Goal: Information Seeking & Learning: Learn about a topic

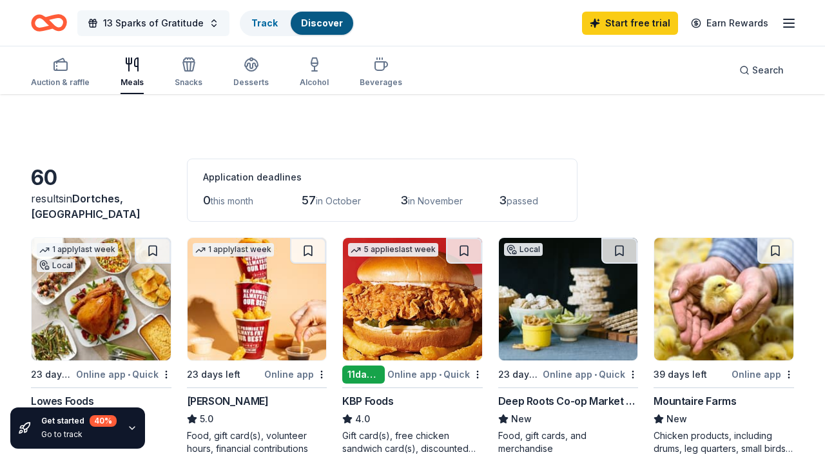
scroll to position [750, 0]
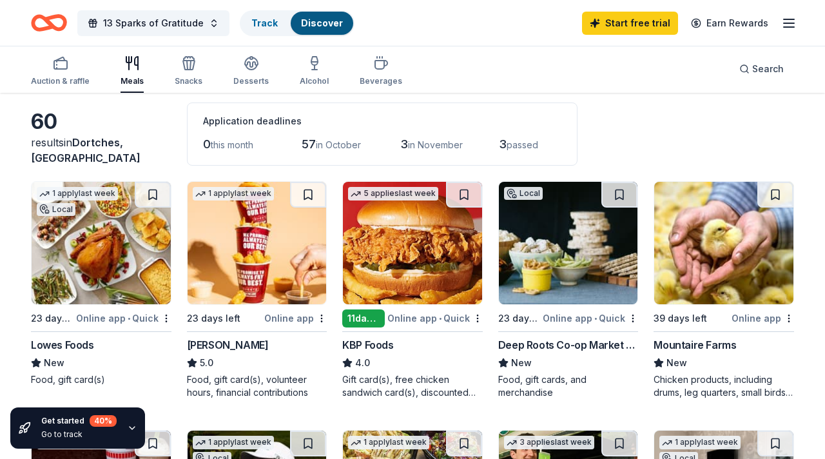
scroll to position [60, 0]
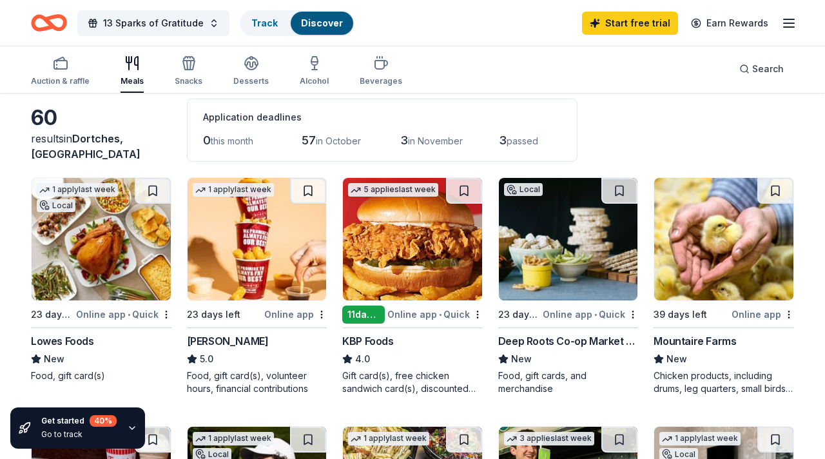
click at [374, 312] on div "11 days left" at bounding box center [363, 315] width 43 height 18
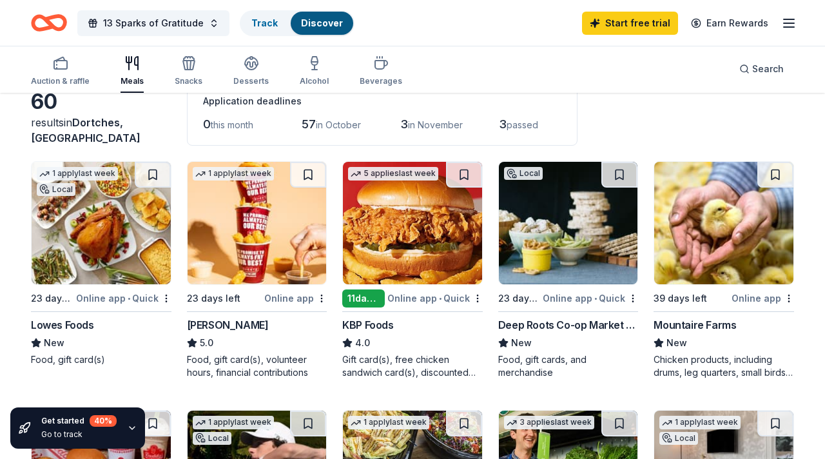
scroll to position [79, 0]
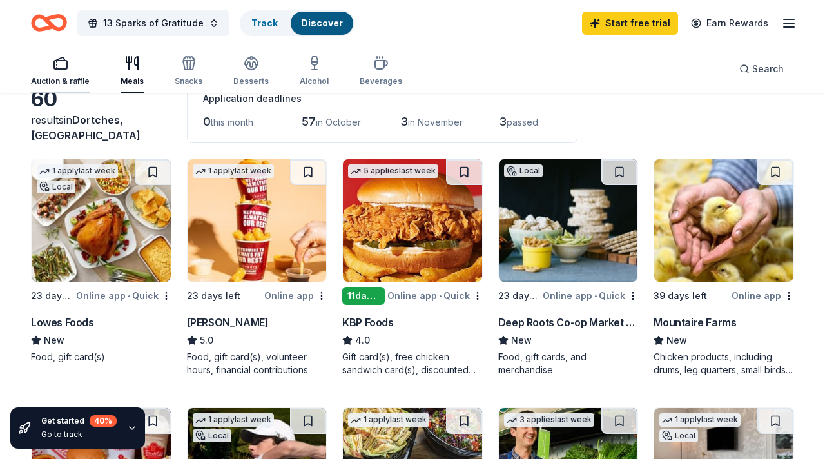
click at [48, 76] on div "Auction & raffle" at bounding box center [60, 81] width 59 height 10
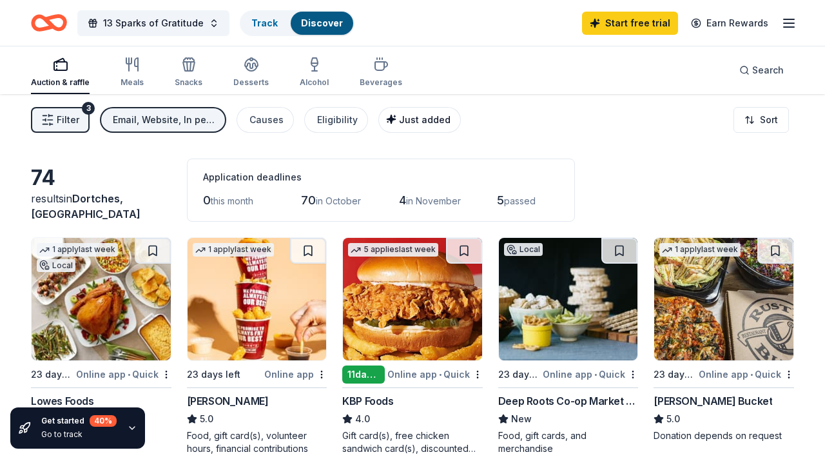
click at [399, 119] on span "Just added" at bounding box center [425, 119] width 52 height 11
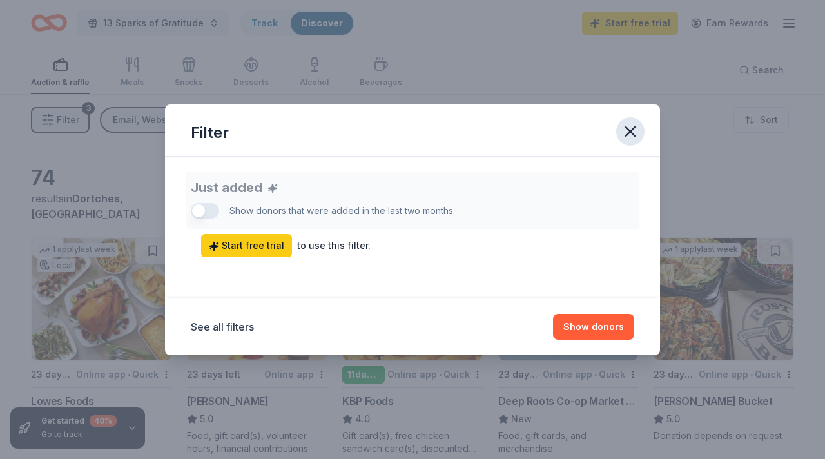
click at [637, 133] on icon "button" at bounding box center [630, 131] width 18 height 18
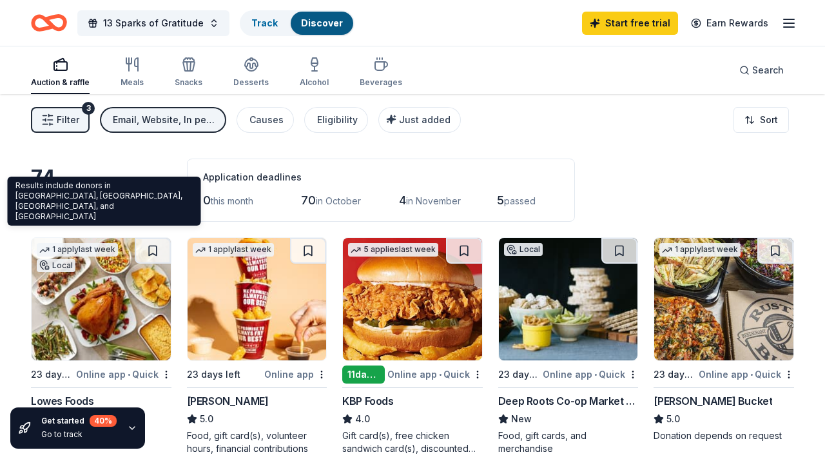
click at [86, 211] on span "Dortches, [GEOGRAPHIC_DATA]" at bounding box center [86, 206] width 110 height 28
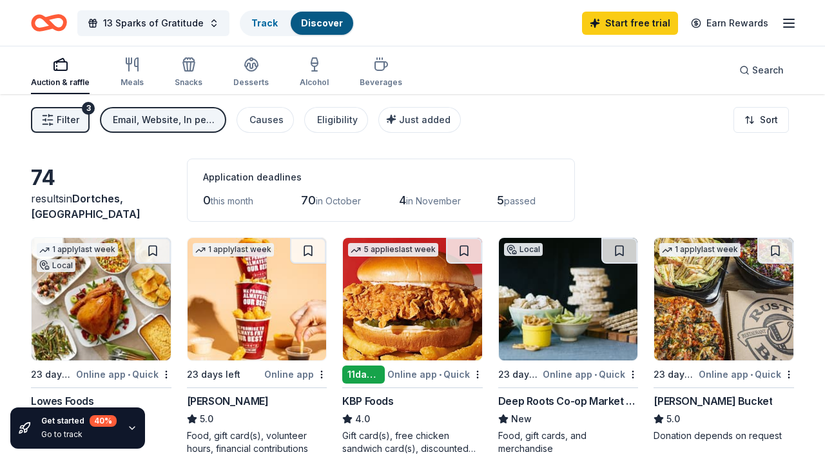
click at [59, 213] on div "results in Dortches, NC" at bounding box center [101, 206] width 141 height 31
click at [796, 21] on icon "button" at bounding box center [788, 22] width 15 height 15
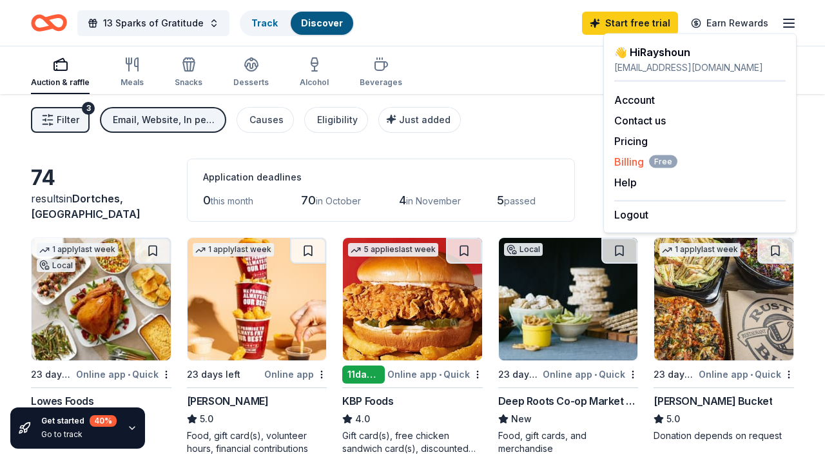
click at [635, 164] on span "Billing Free" at bounding box center [645, 161] width 63 height 15
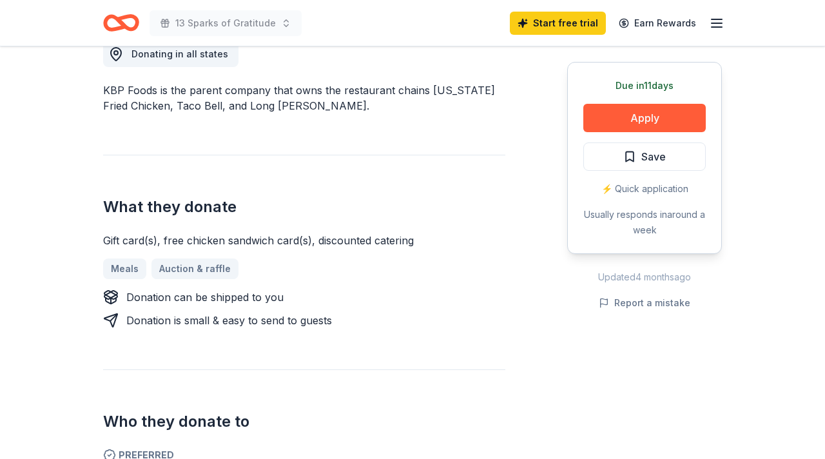
scroll to position [376, 0]
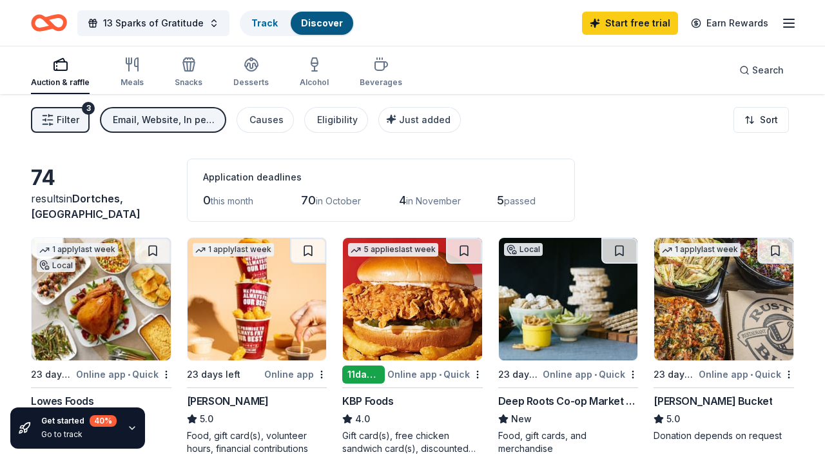
click at [62, 123] on span "Filter" at bounding box center [68, 119] width 23 height 15
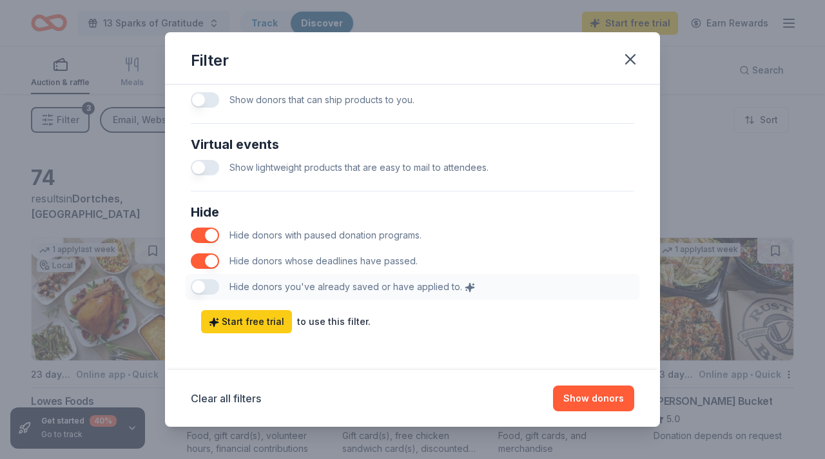
scroll to position [652, 0]
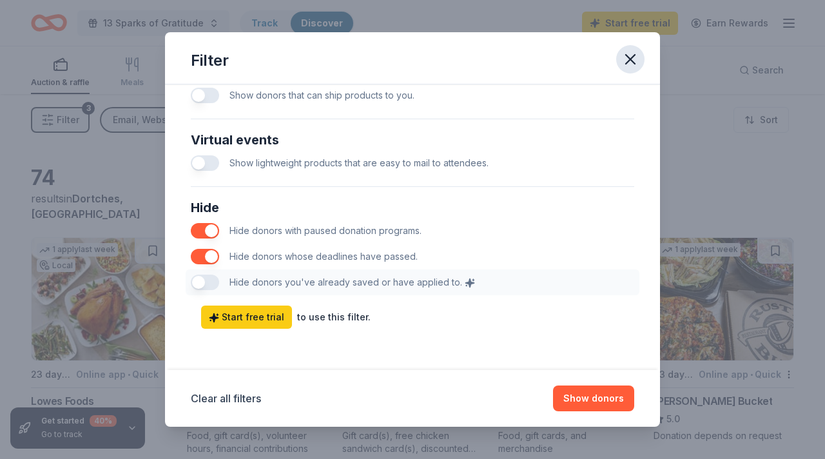
click at [636, 60] on icon "button" at bounding box center [630, 59] width 18 height 18
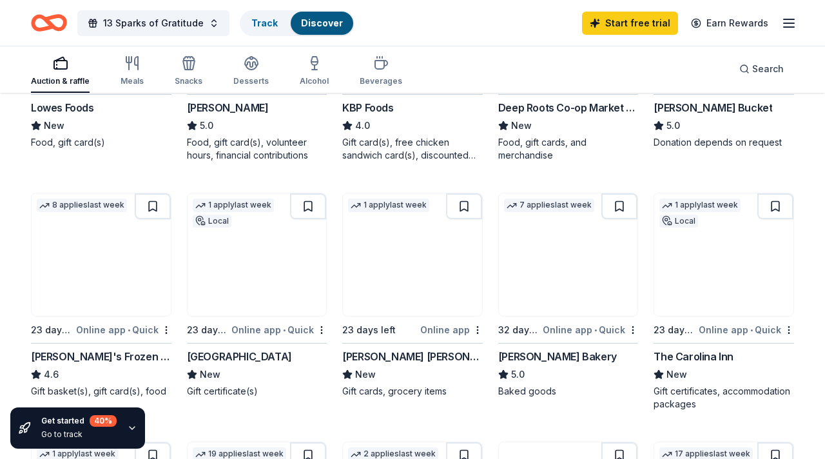
scroll to position [297, 0]
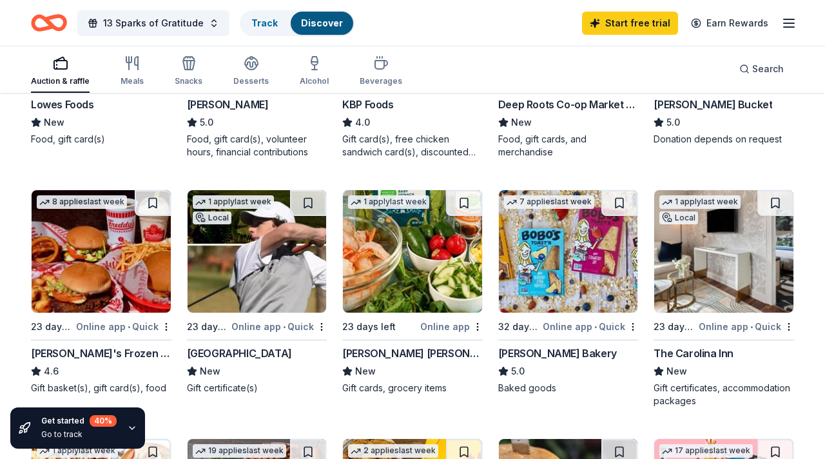
click at [542, 351] on div "Bobo's Bakery" at bounding box center [557, 353] width 119 height 15
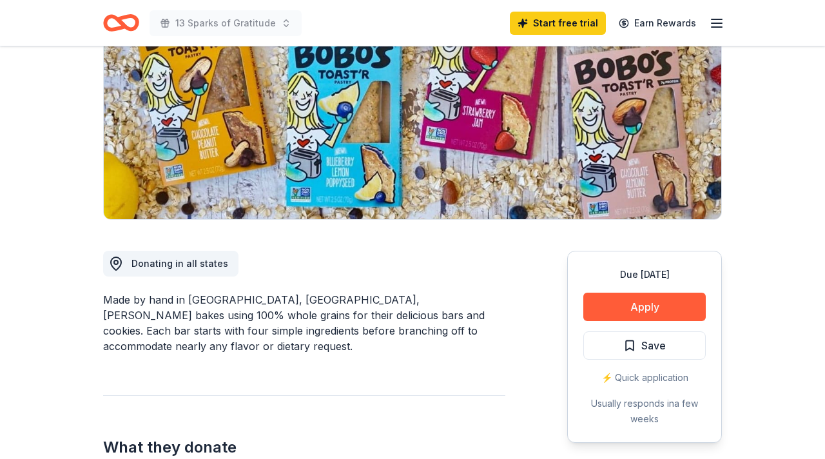
scroll to position [168, 0]
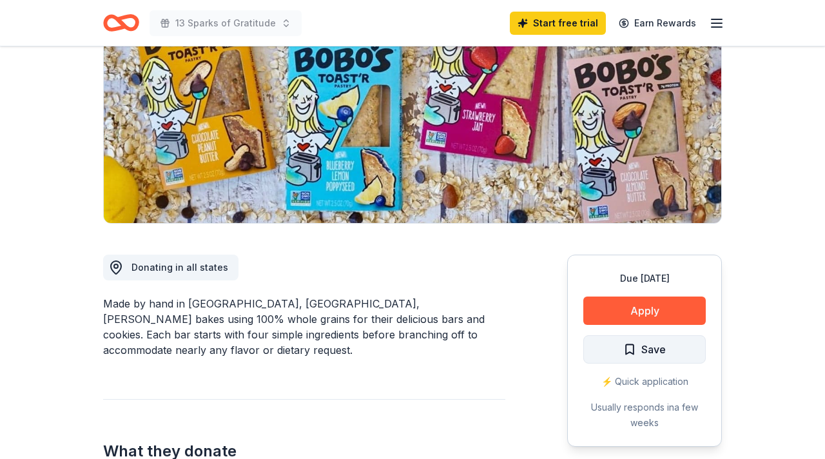
click at [636, 354] on span "Save" at bounding box center [644, 349] width 43 height 17
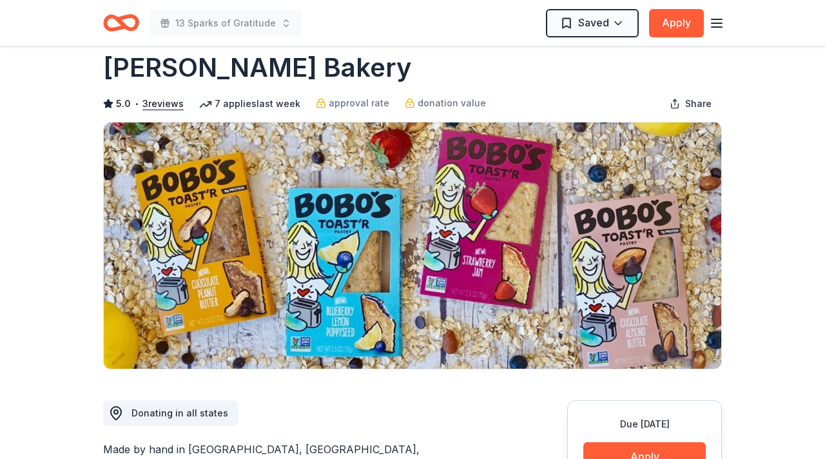
scroll to position [0, 0]
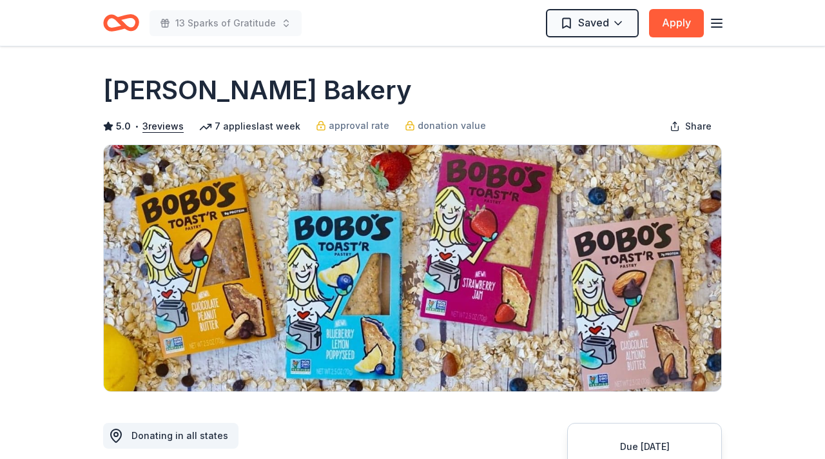
click at [115, 19] on icon "Home" at bounding box center [121, 23] width 36 height 30
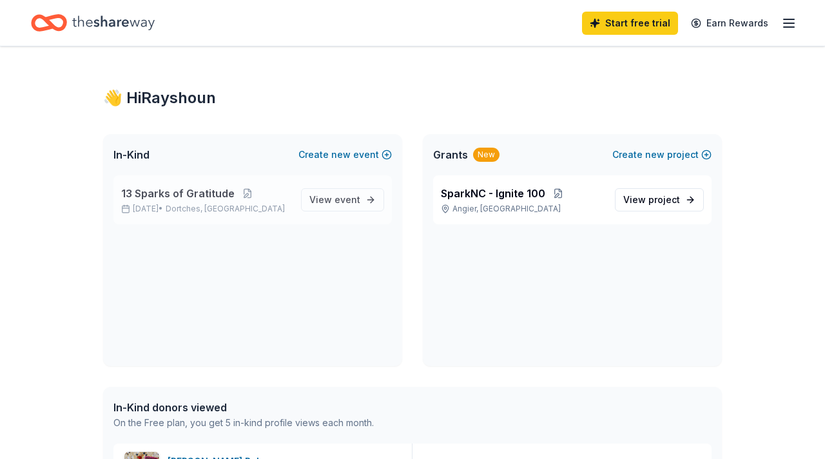
click at [196, 190] on span "13 Sparks of Gratitude" at bounding box center [177, 193] width 113 height 15
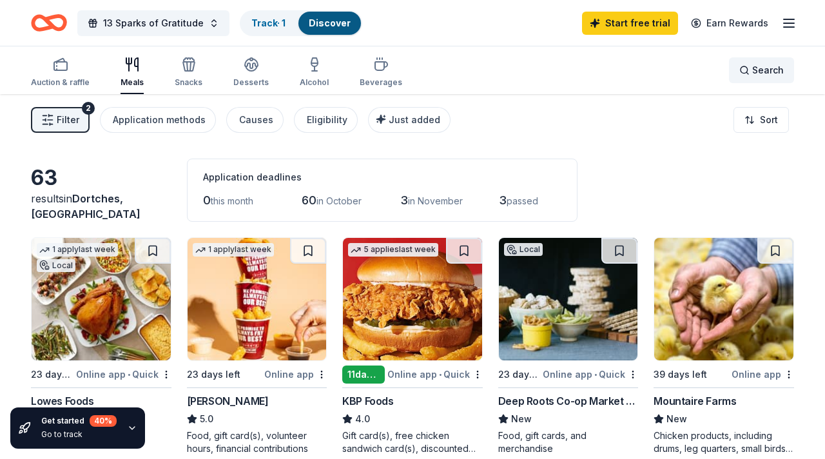
click at [763, 70] on span "Search" at bounding box center [768, 70] width 32 height 15
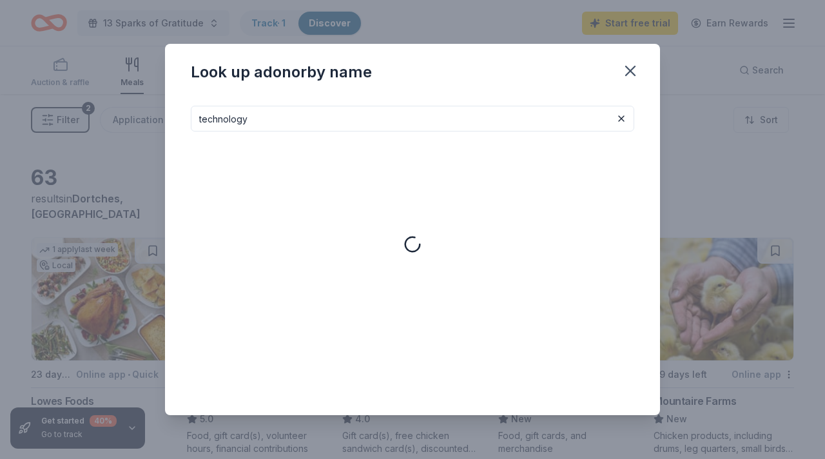
type input "technology"
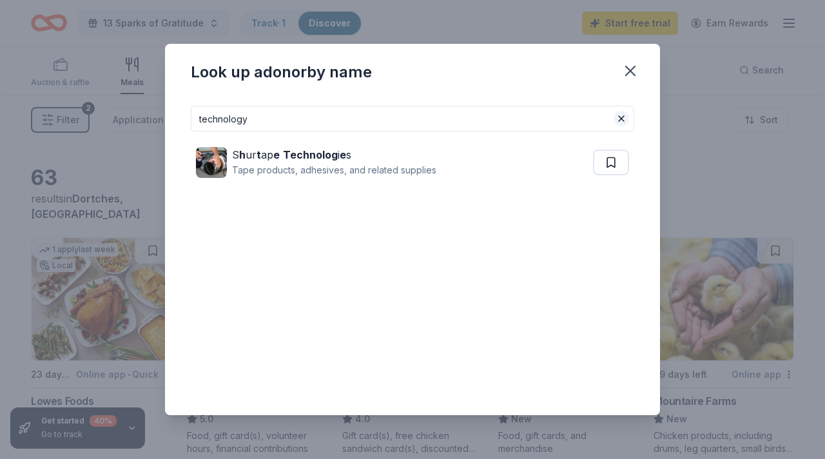
click at [627, 117] on button at bounding box center [621, 118] width 15 height 15
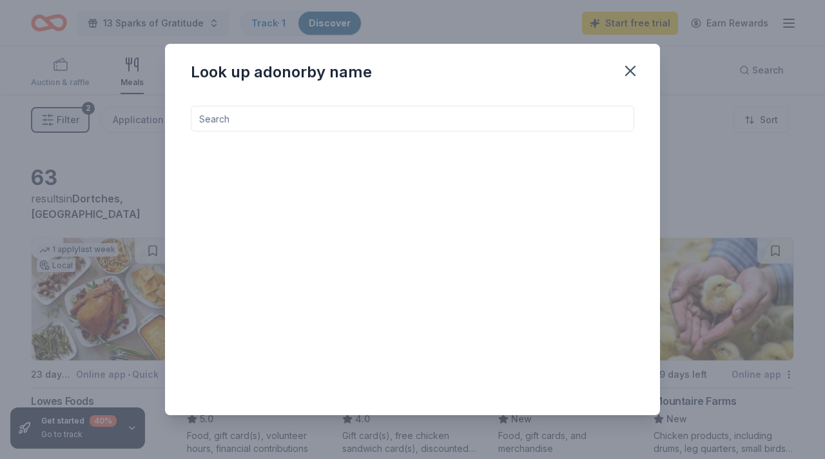
click at [614, 120] on input at bounding box center [413, 119] width 444 height 26
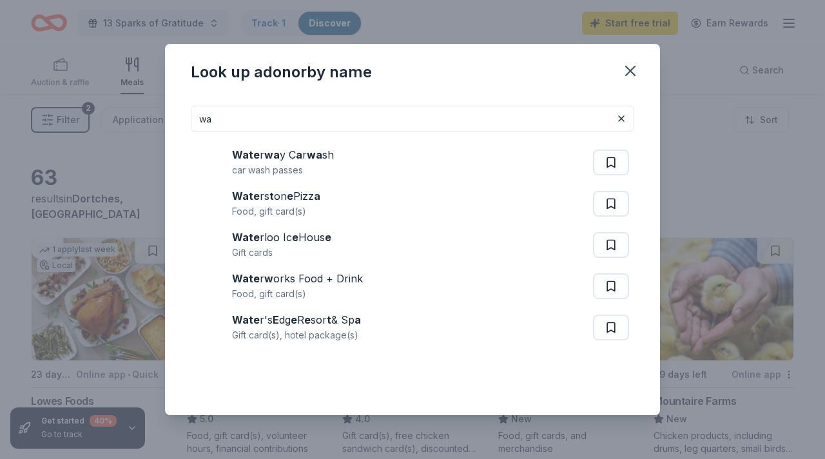
type input "w"
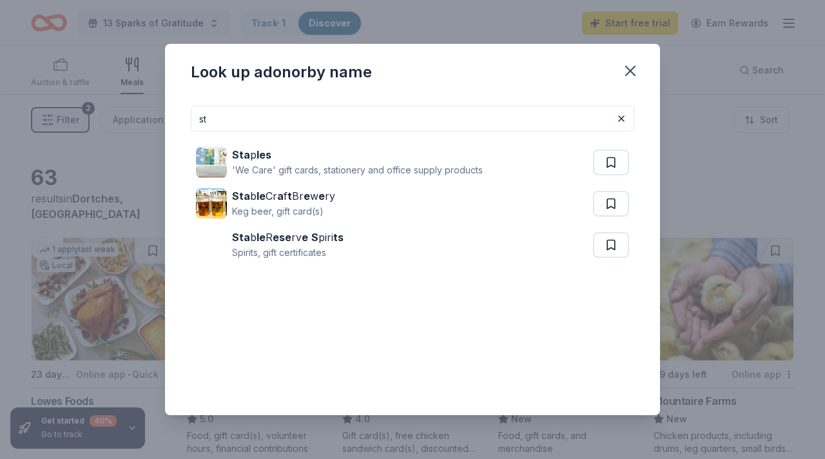
type input "s"
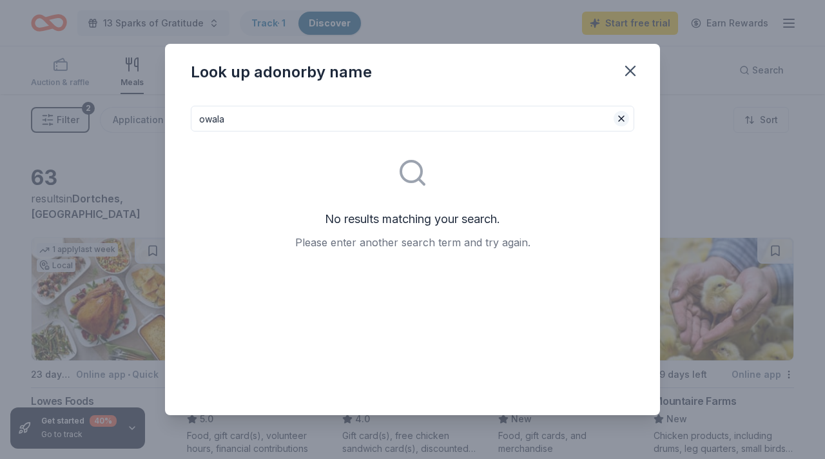
type input "owala"
click at [622, 121] on button at bounding box center [621, 118] width 15 height 15
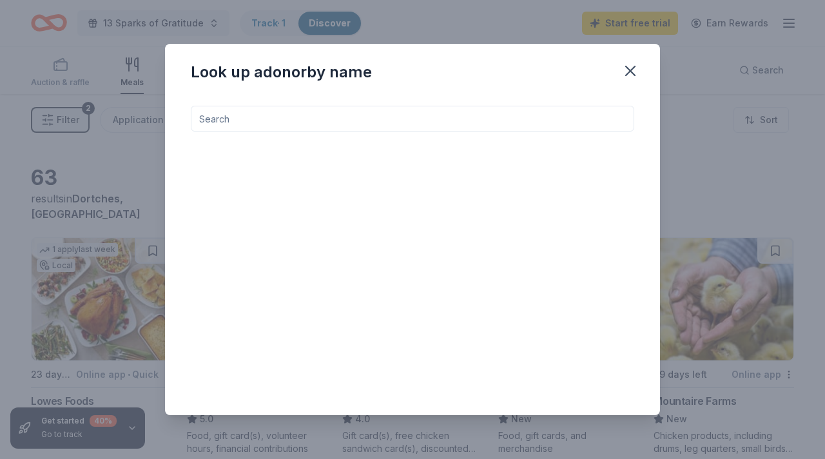
click at [594, 117] on input at bounding box center [413, 119] width 444 height 26
type input "dollar"
click at [622, 121] on button at bounding box center [621, 118] width 15 height 15
click at [543, 125] on input at bounding box center [413, 119] width 444 height 26
click at [633, 75] on icon "button" at bounding box center [630, 71] width 18 height 18
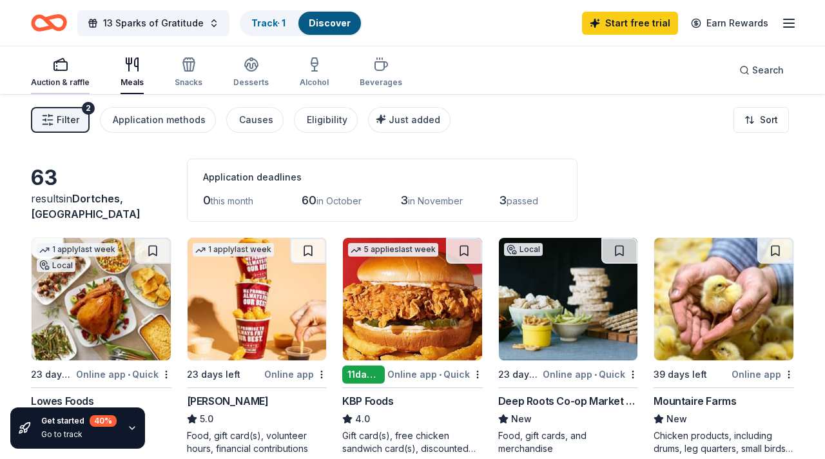
click at [64, 79] on div "Auction & raffle" at bounding box center [60, 82] width 59 height 10
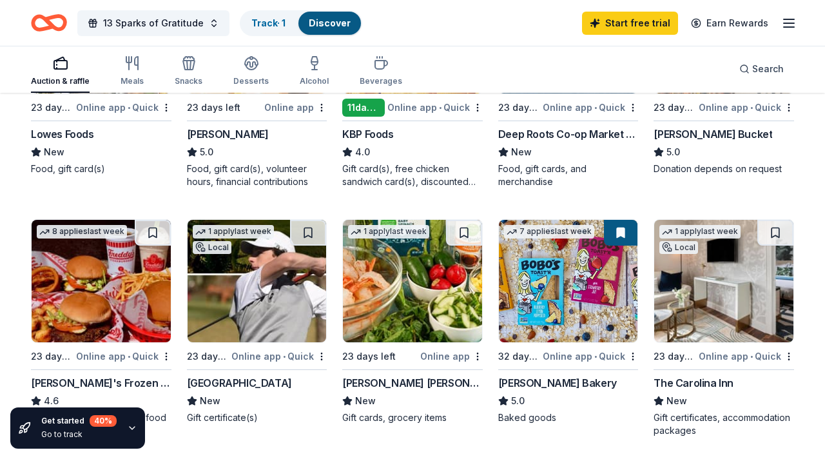
scroll to position [268, 0]
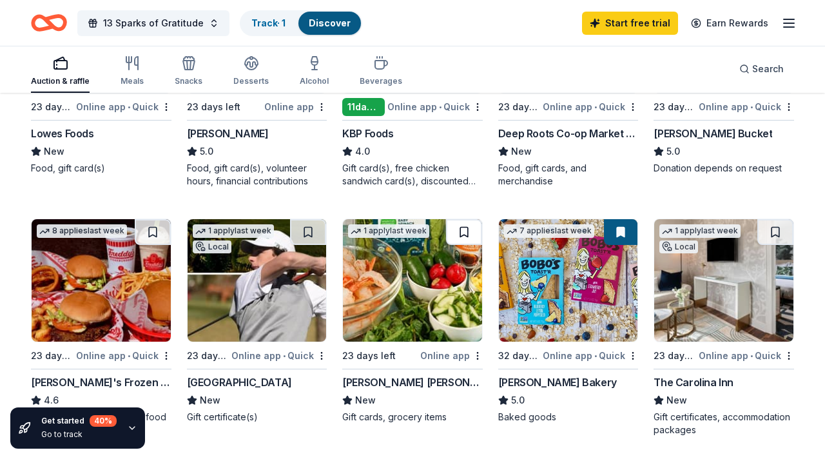
click at [466, 230] on button at bounding box center [464, 232] width 36 height 26
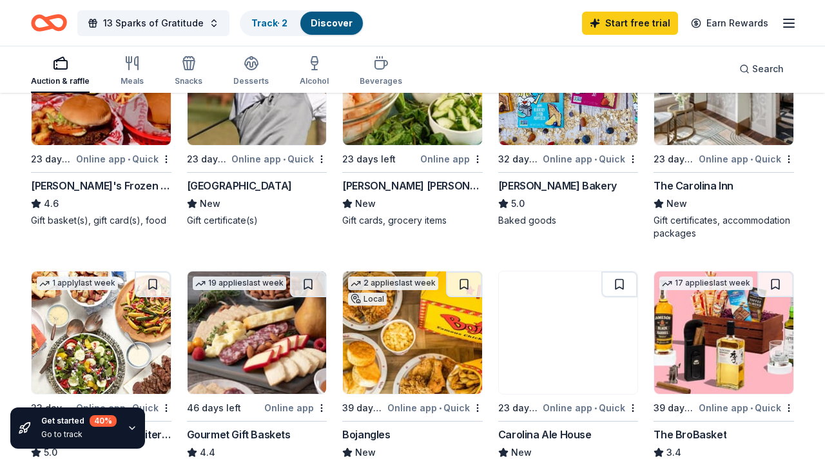
scroll to position [465, 0]
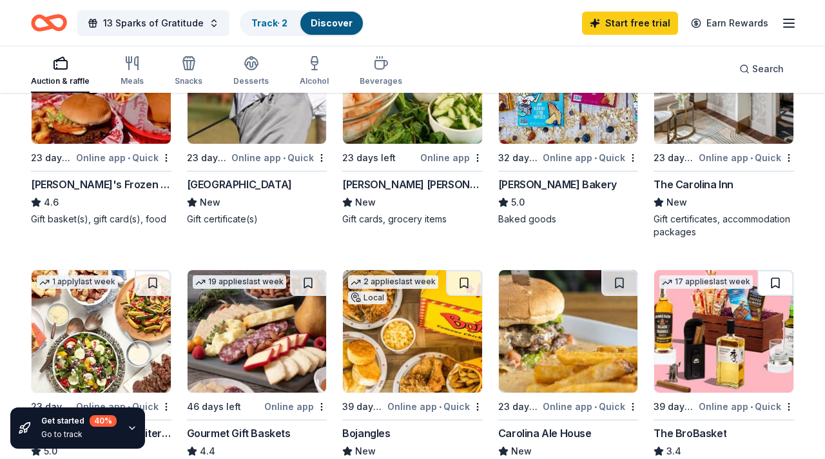
click at [776, 286] on button at bounding box center [776, 283] width 36 height 26
click at [326, 24] on link "Discover" at bounding box center [332, 22] width 42 height 11
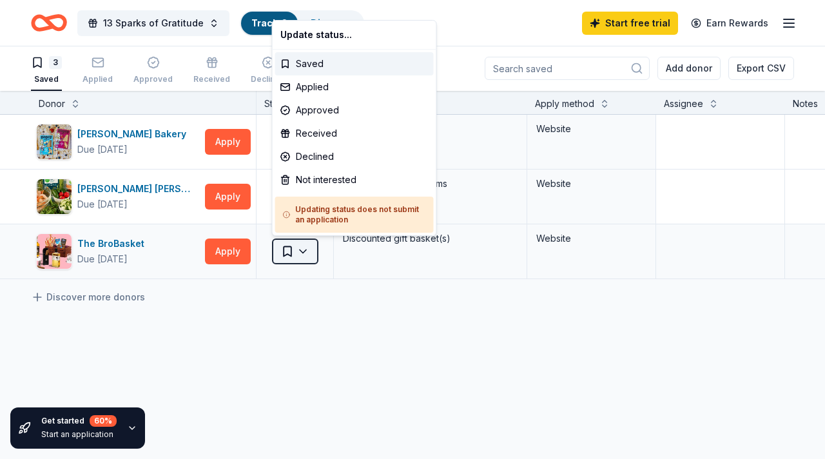
click at [299, 249] on html "10% 13 Sparks of Gratitude Track · 3 Discover Start free trial Earn Rewards 3 S…" at bounding box center [412, 228] width 825 height 459
click at [337, 181] on div "Not interested" at bounding box center [354, 179] width 159 height 23
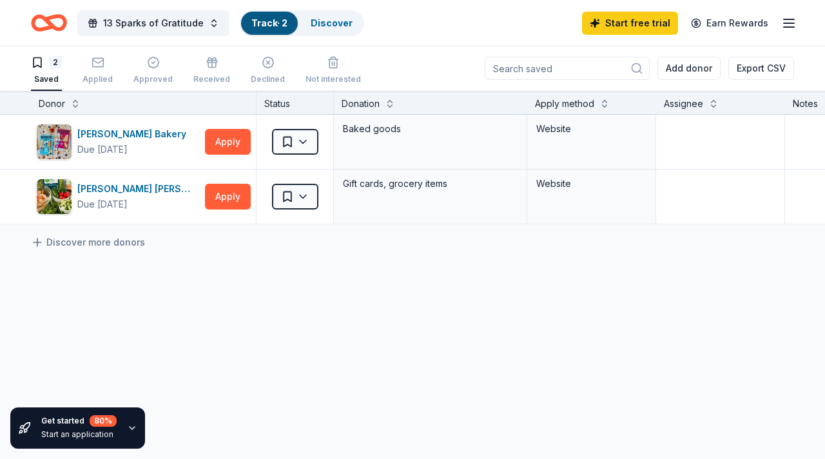
click at [278, 24] on link "Track · 2" at bounding box center [269, 22] width 36 height 11
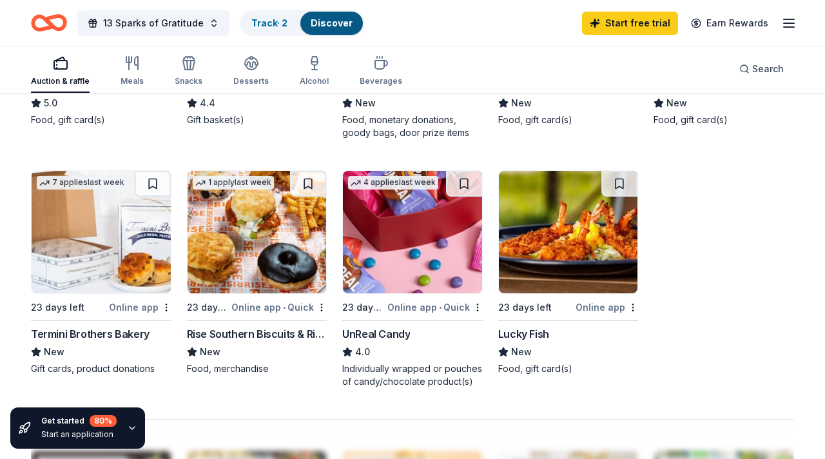
scroll to position [821, 0]
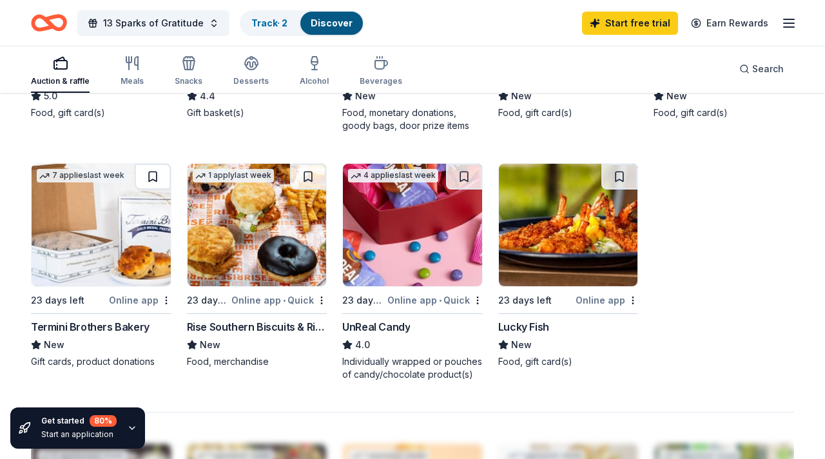
click at [155, 178] on button at bounding box center [153, 177] width 36 height 26
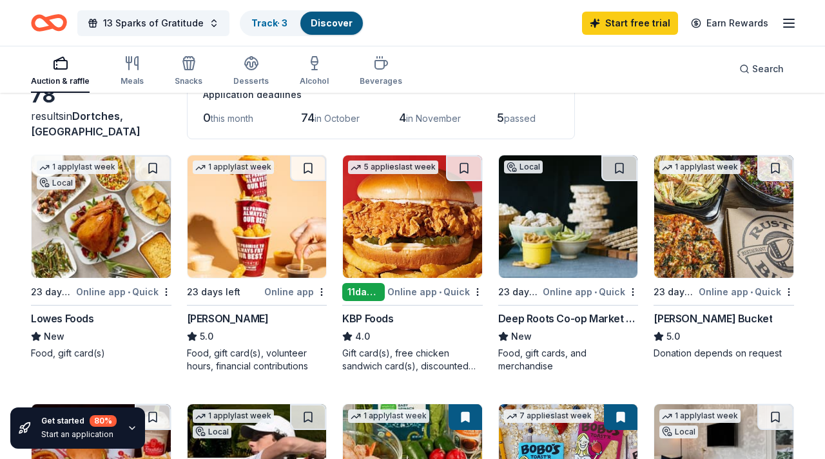
scroll to position [0, 0]
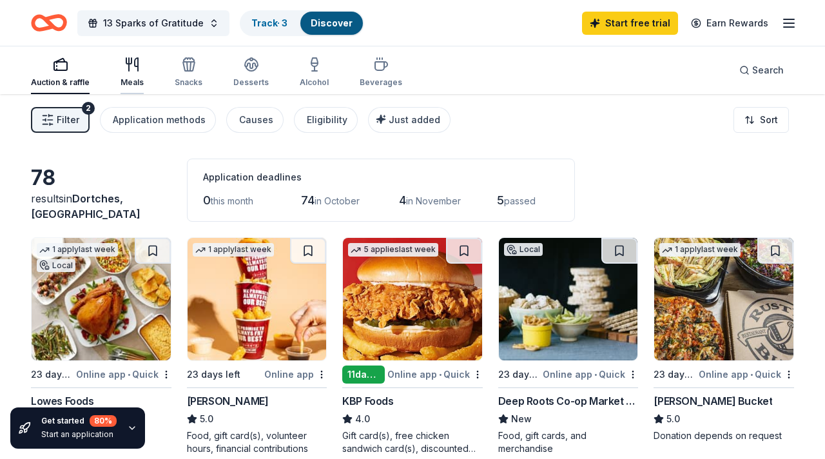
click at [135, 68] on icon "button" at bounding box center [131, 64] width 15 height 15
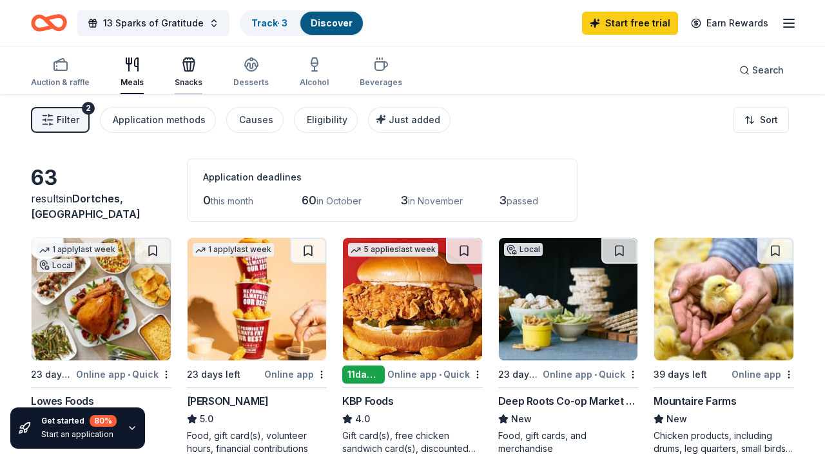
click at [190, 83] on div "Snacks" at bounding box center [189, 82] width 28 height 10
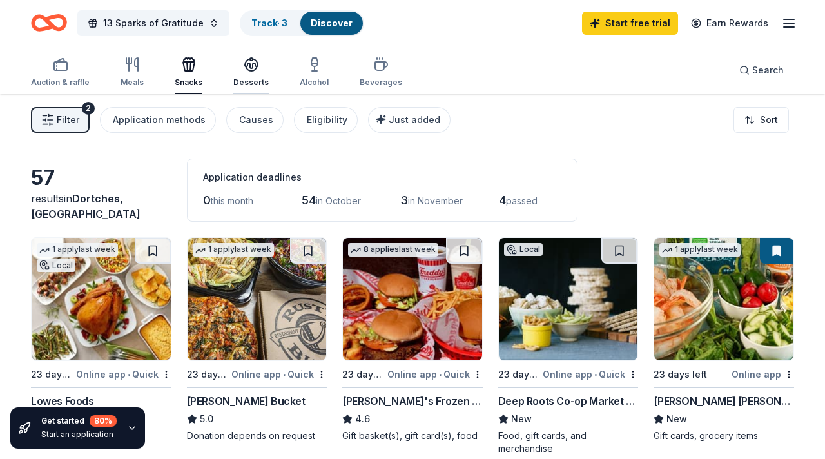
click at [252, 75] on div "Desserts" at bounding box center [250, 72] width 35 height 31
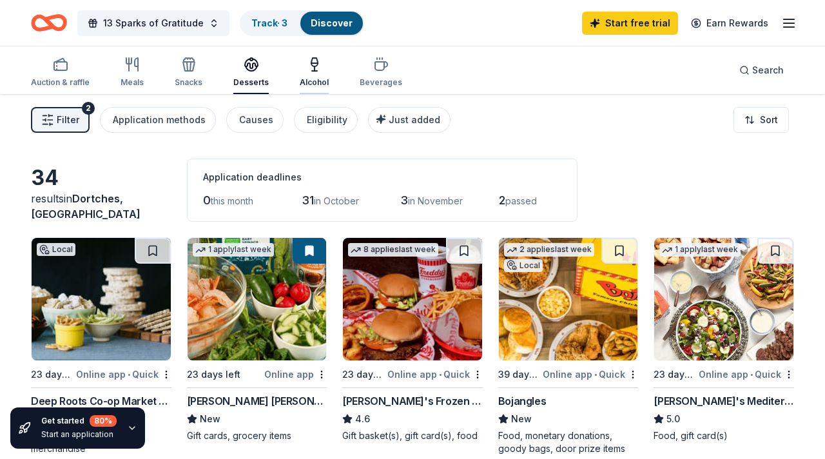
click at [309, 81] on div "Alcohol" at bounding box center [314, 82] width 29 height 10
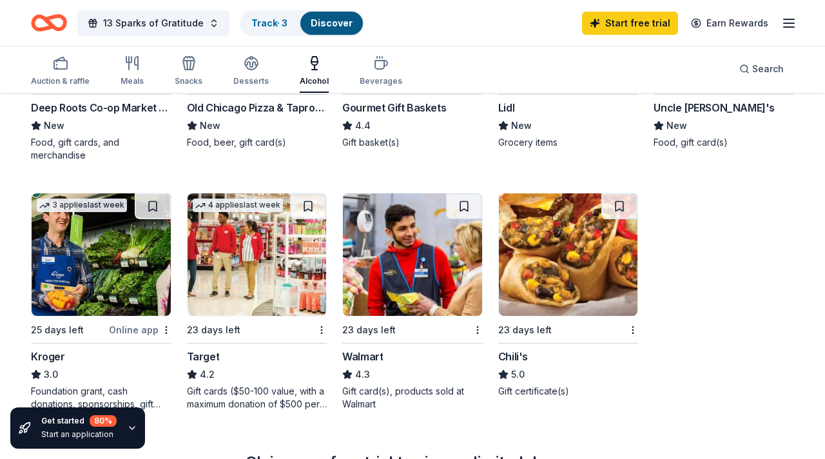
scroll to position [295, 0]
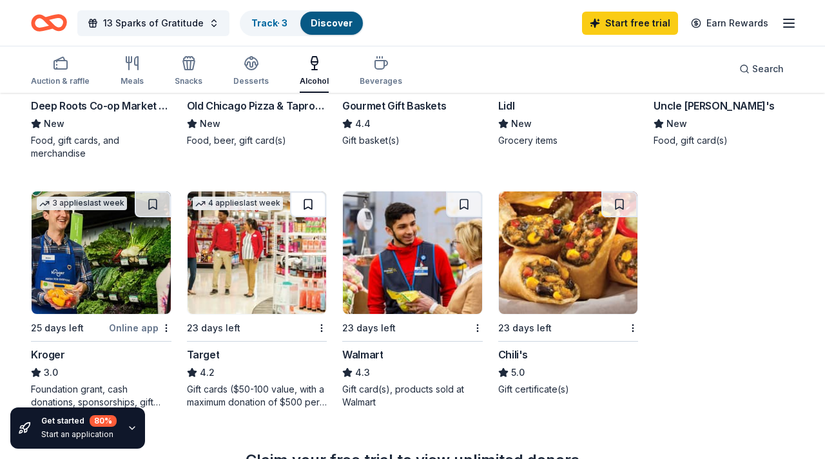
click at [311, 204] on button at bounding box center [308, 204] width 36 height 26
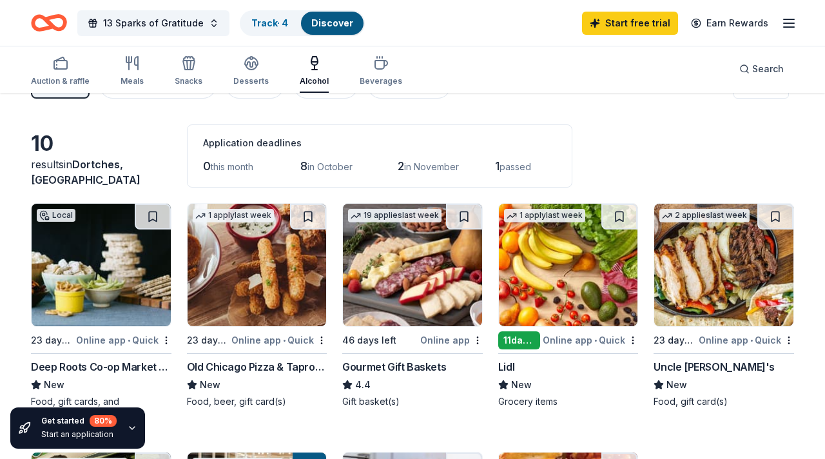
scroll to position [0, 0]
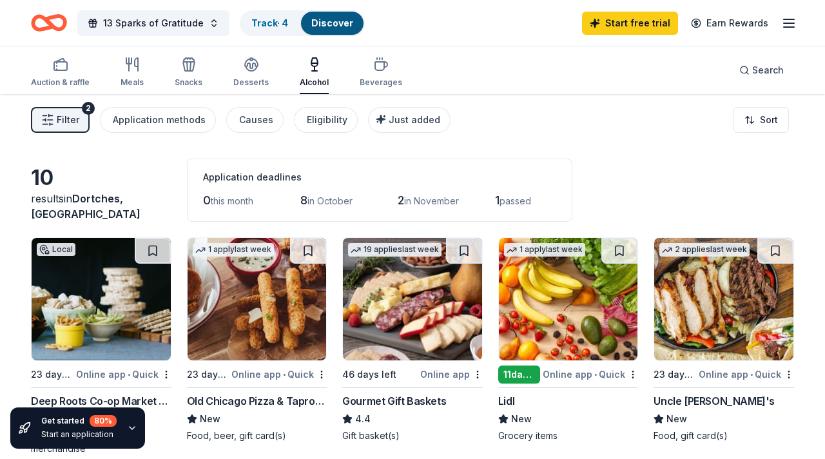
click at [77, 118] on span "Filter" at bounding box center [68, 119] width 23 height 15
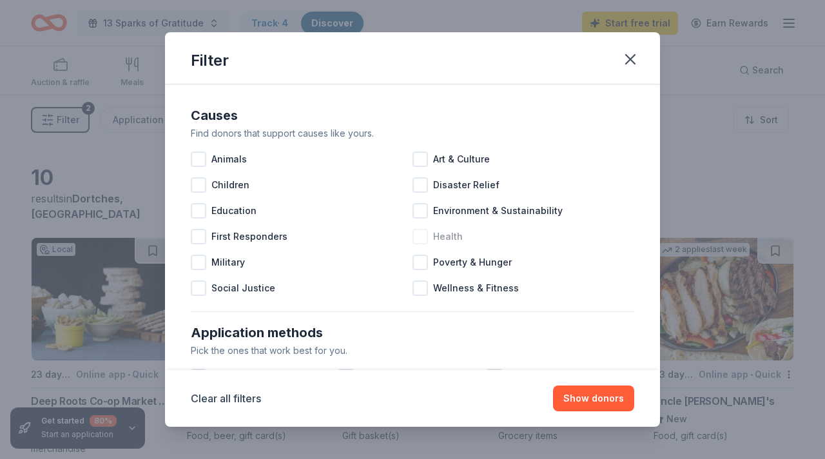
click at [424, 232] on div at bounding box center [420, 236] width 15 height 15
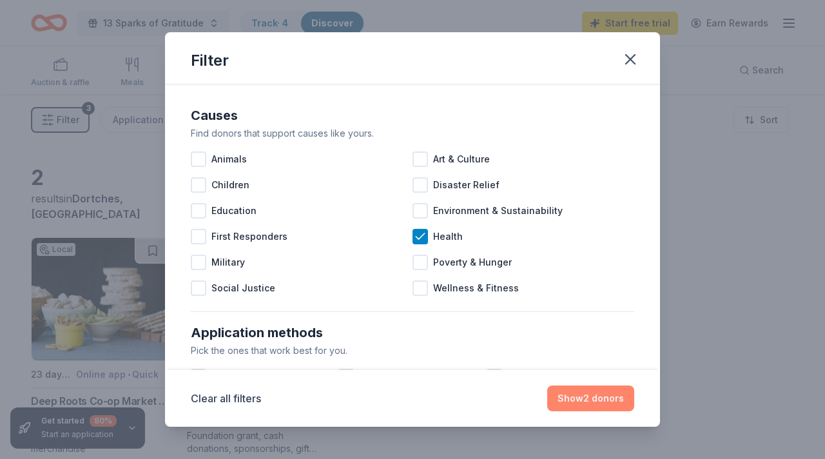
click at [597, 396] on button "Show 2 donors" at bounding box center [590, 399] width 87 height 26
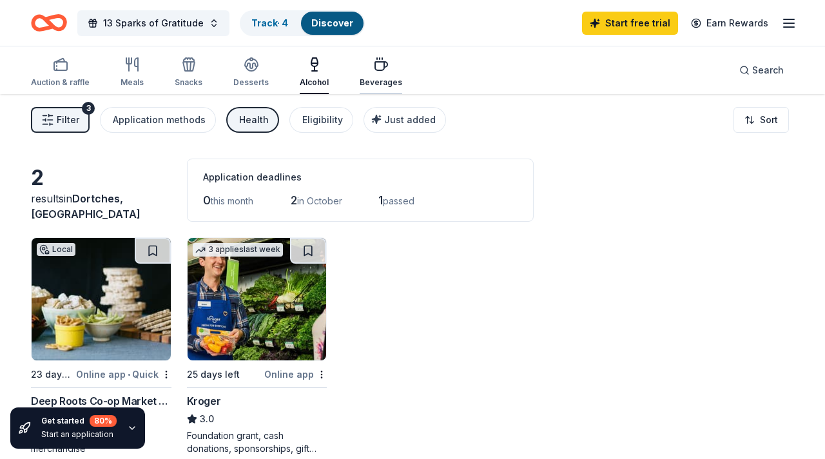
click at [377, 76] on div "Beverages" at bounding box center [381, 72] width 43 height 31
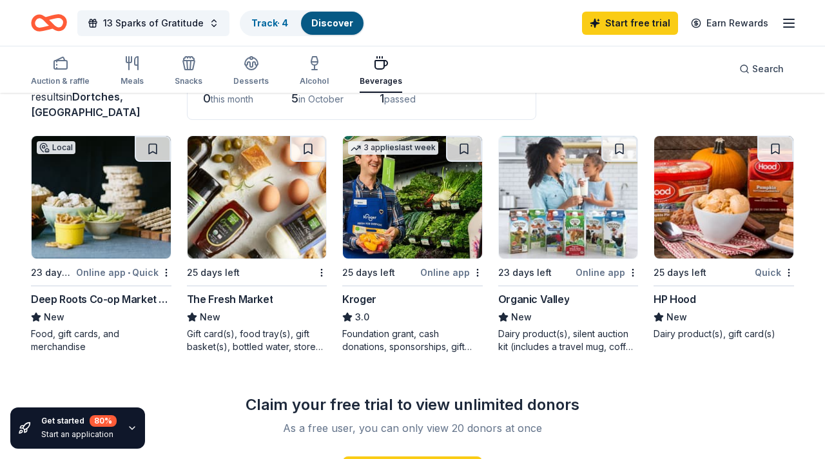
scroll to position [103, 0]
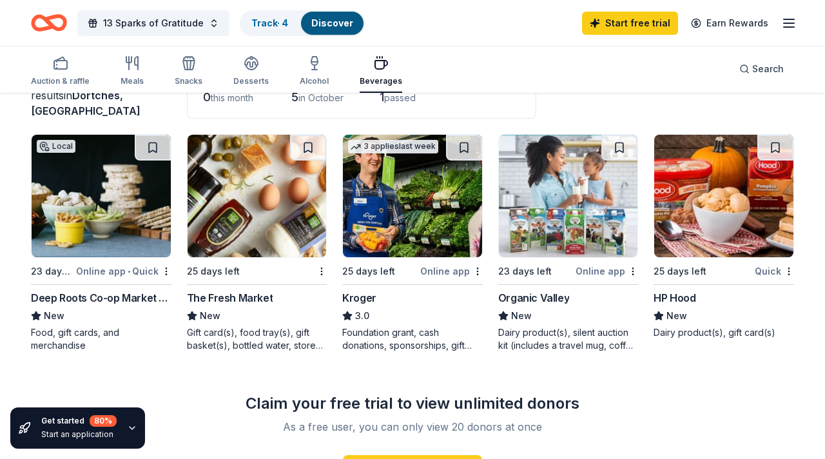
click at [785, 21] on icon "button" at bounding box center [788, 22] width 15 height 15
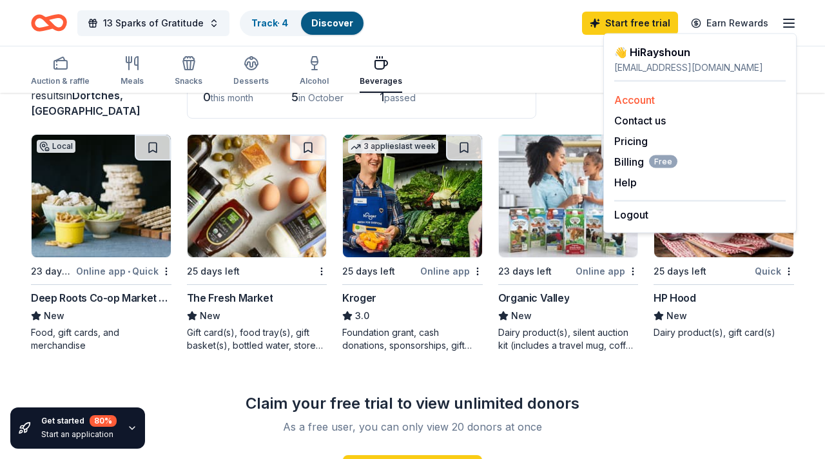
click at [656, 99] on div "Account" at bounding box center [699, 99] width 171 height 15
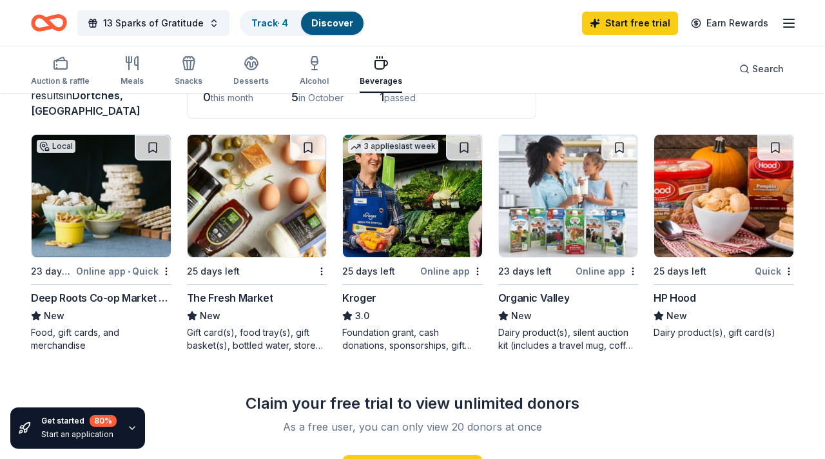
click at [790, 23] on icon "button" at bounding box center [788, 22] width 15 height 15
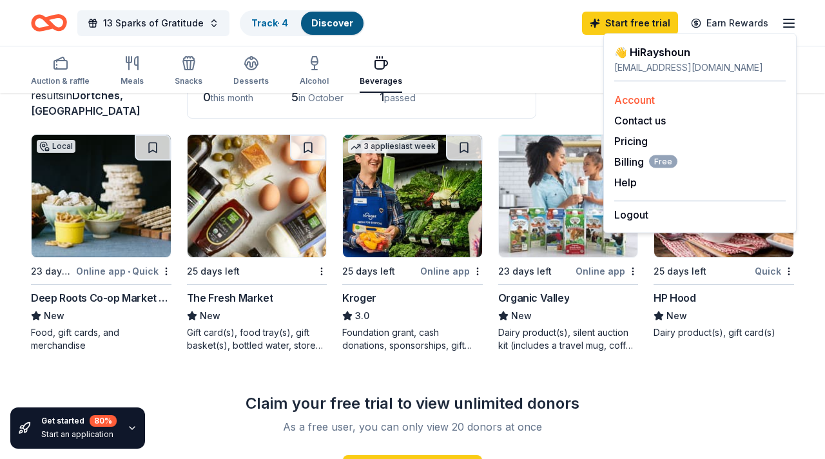
click at [632, 98] on link "Account" at bounding box center [634, 99] width 41 height 13
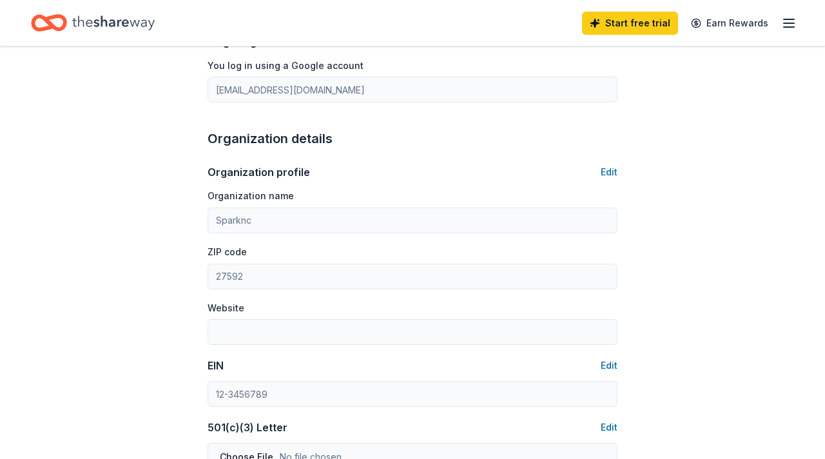
scroll to position [294, 0]
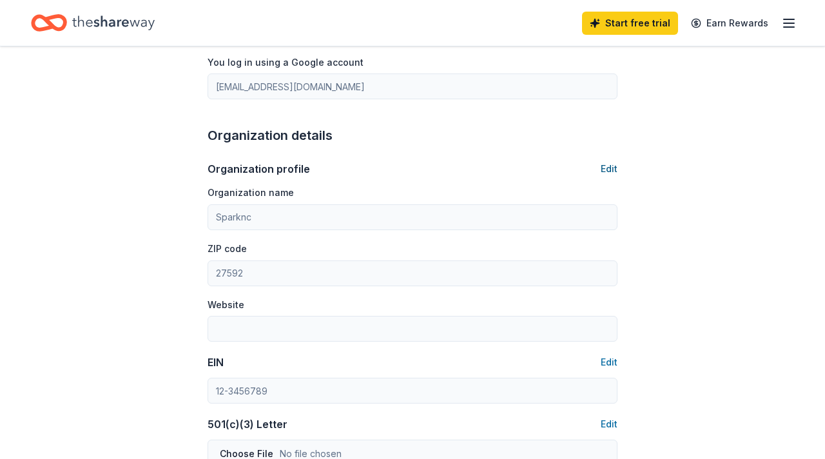
click at [611, 168] on button "Edit" at bounding box center [609, 168] width 17 height 15
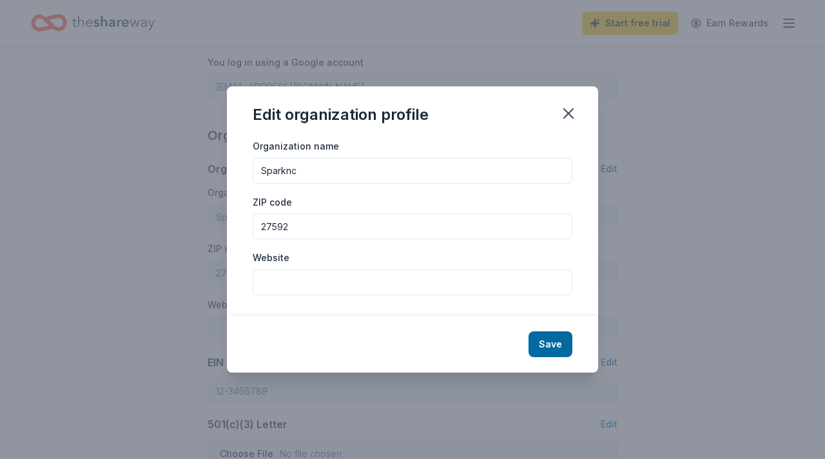
click at [306, 224] on input "27592" at bounding box center [413, 226] width 320 height 26
type input "27611"
click at [562, 348] on button "Save" at bounding box center [551, 344] width 44 height 26
type input "27611"
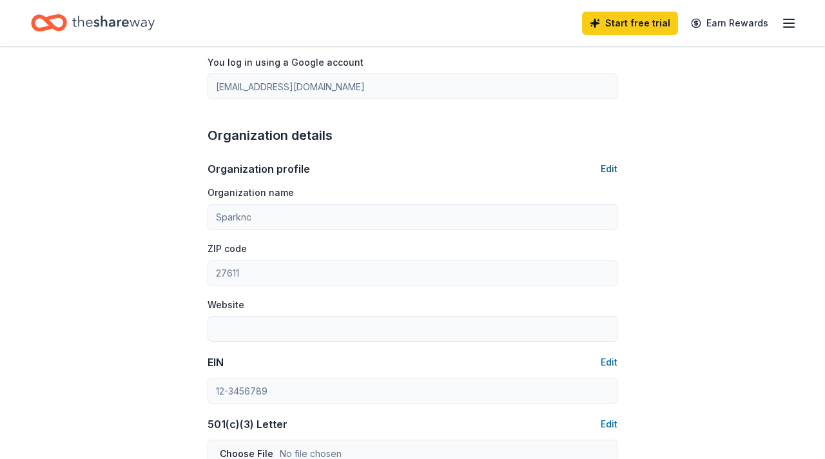
click at [611, 171] on button "Edit" at bounding box center [609, 168] width 17 height 15
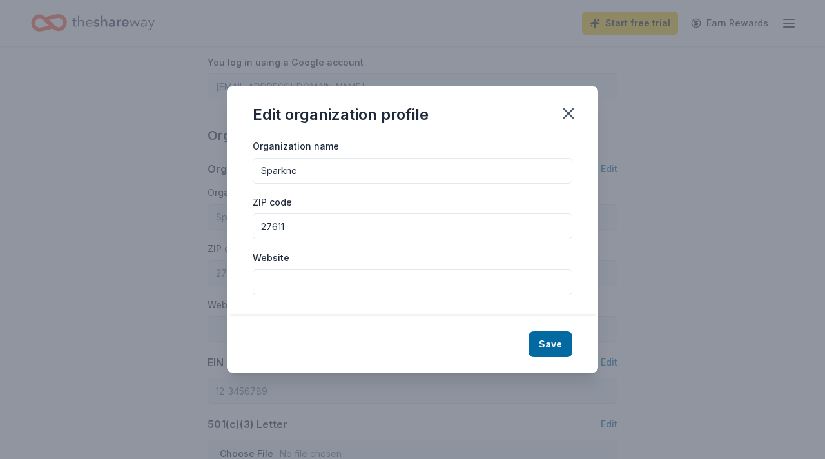
click at [409, 281] on input "Website" at bounding box center [413, 282] width 320 height 26
type input "https://www.sparknc.org"
click at [539, 344] on button "Save" at bounding box center [551, 344] width 44 height 26
type input "https://www.sparknc.org"
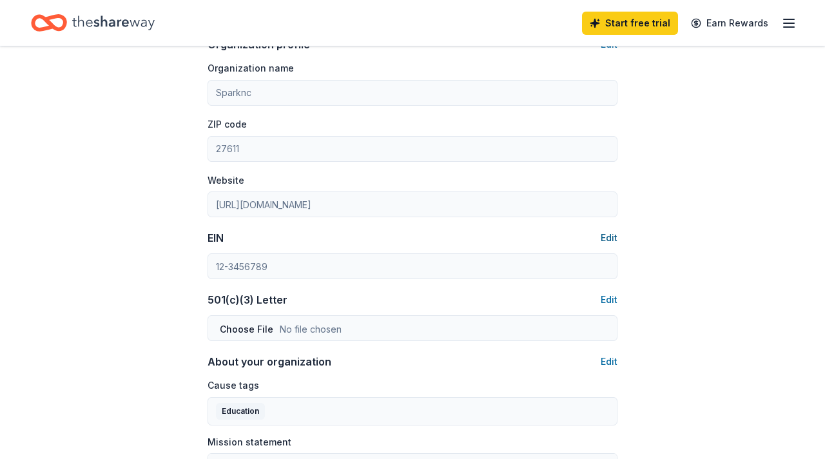
scroll to position [430, 0]
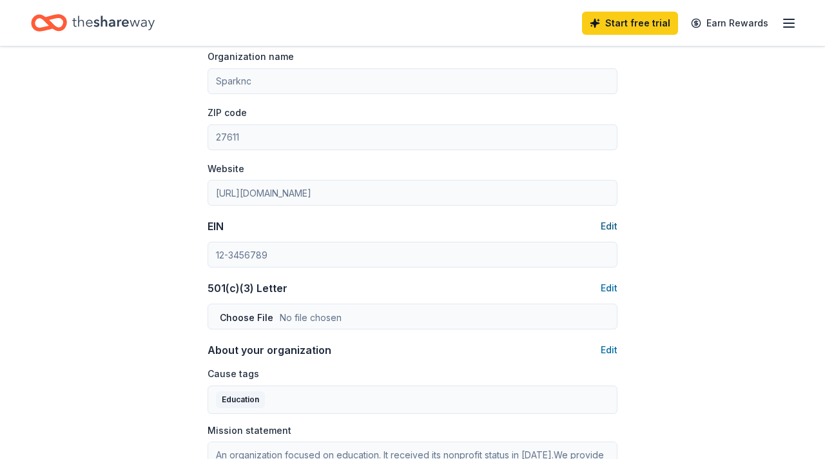
click at [611, 227] on button "Edit" at bounding box center [609, 226] width 17 height 15
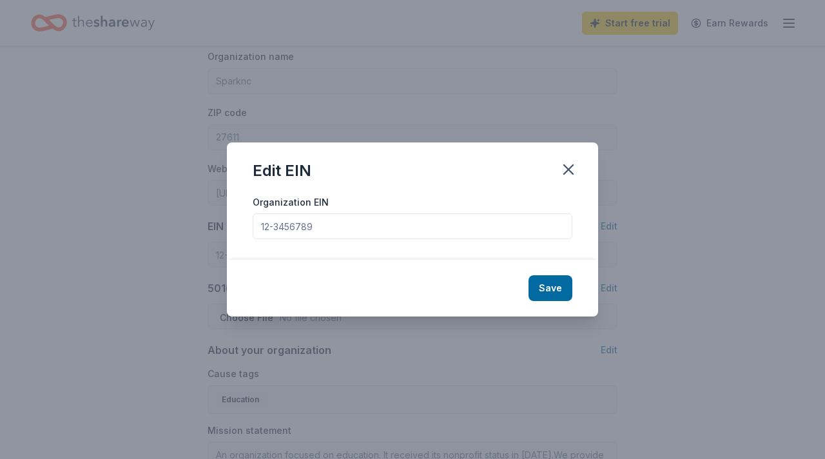
click at [495, 222] on input "Organization EIN" at bounding box center [413, 226] width 320 height 26
paste input "92-1765886"
type input "92-1765886"
click at [542, 284] on button "Save" at bounding box center [551, 288] width 44 height 26
click at [559, 289] on div "Save" at bounding box center [412, 288] width 371 height 57
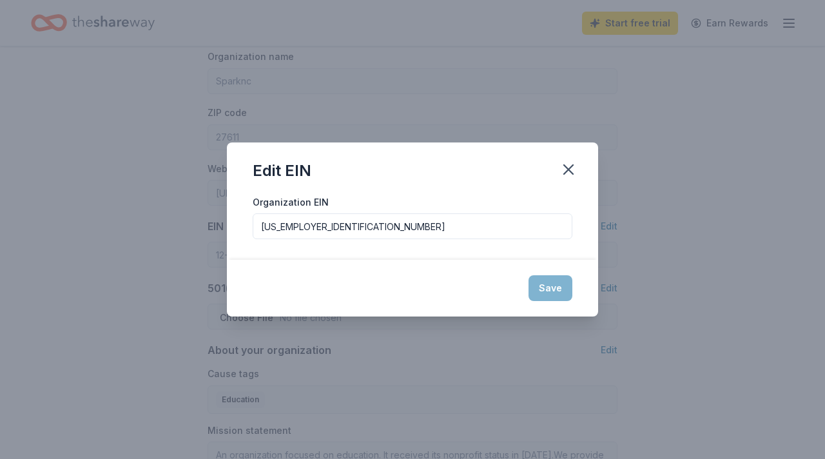
type input "92-1765886"
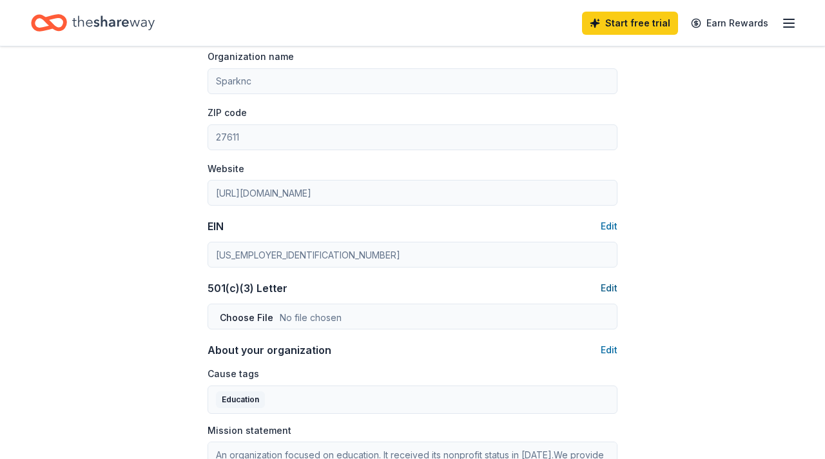
click at [614, 285] on button "Edit" at bounding box center [609, 287] width 17 height 15
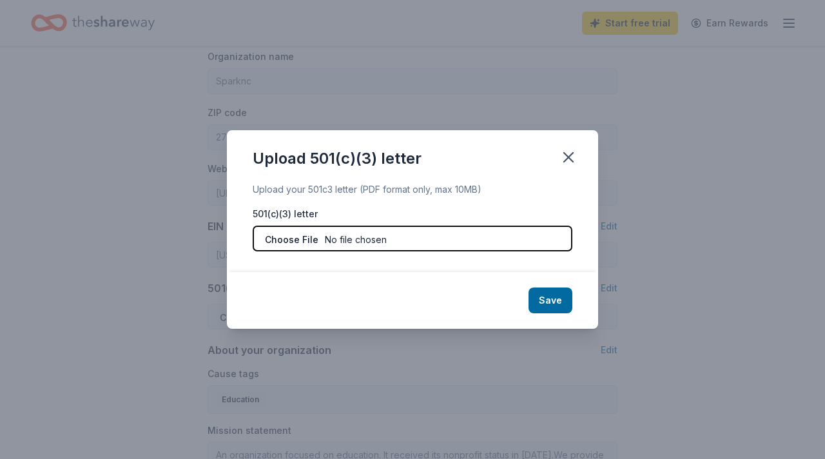
click at [332, 243] on input "file" at bounding box center [413, 239] width 320 height 26
type input "C:\fakepath\FinalLetter_92-1765886_SPARKNC_01282023_00_501(c)3 IRS Letter of De…"
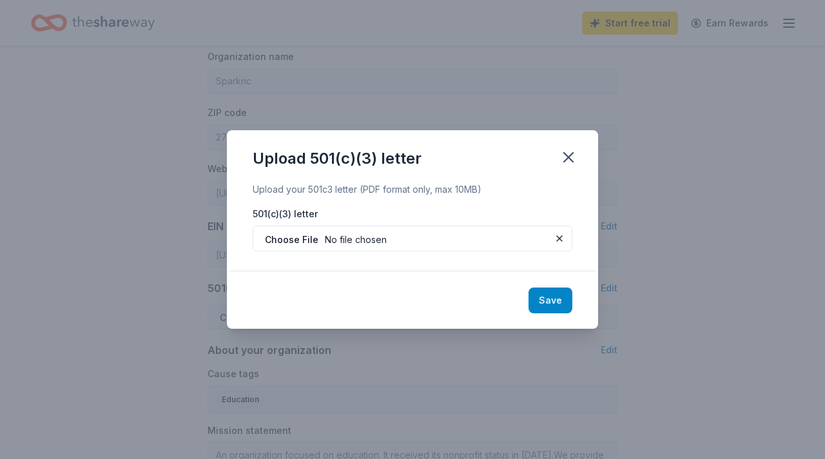
click at [558, 302] on button "Save" at bounding box center [551, 301] width 44 height 26
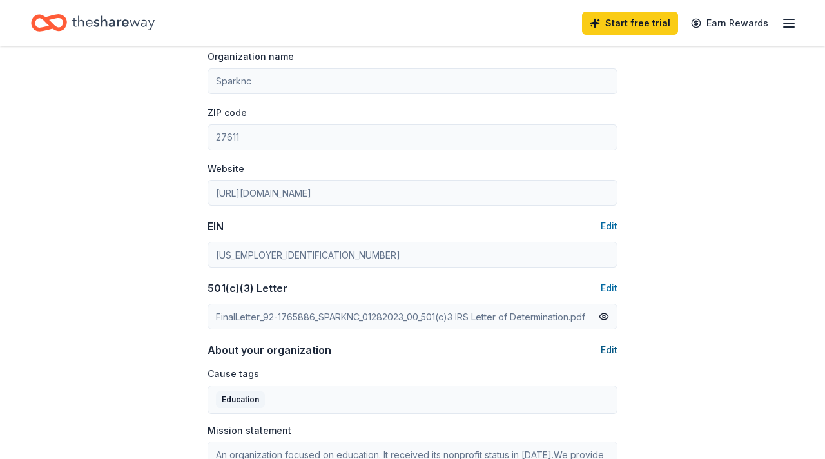
click at [611, 350] on button "Edit" at bounding box center [609, 349] width 17 height 15
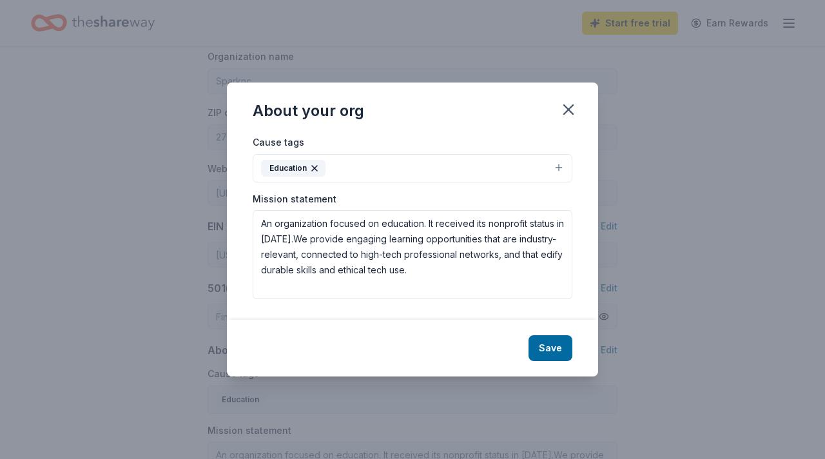
click at [560, 170] on button "Education" at bounding box center [413, 168] width 320 height 28
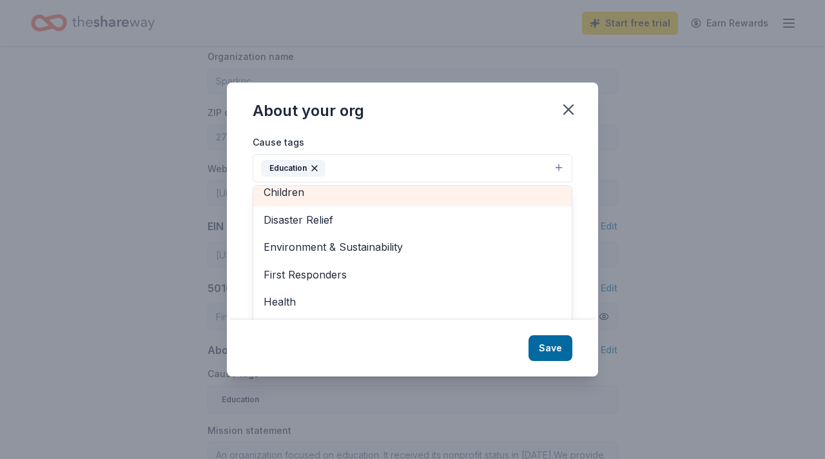
scroll to position [74, 0]
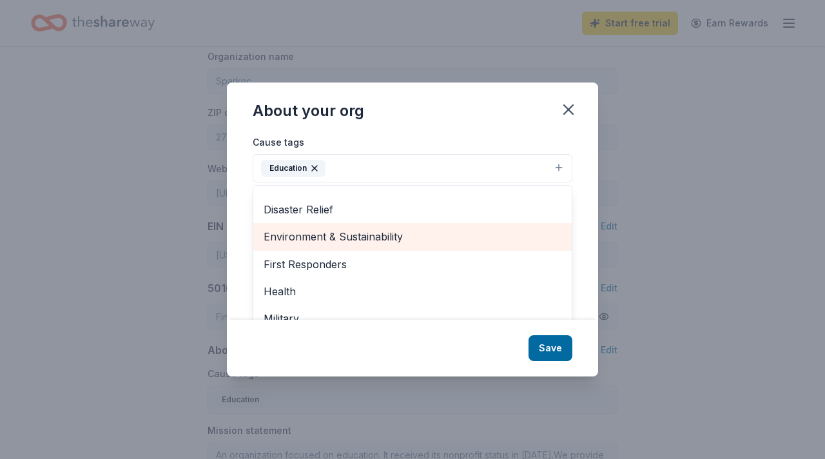
click at [486, 242] on span "Environment & Sustainability" at bounding box center [413, 236] width 298 height 17
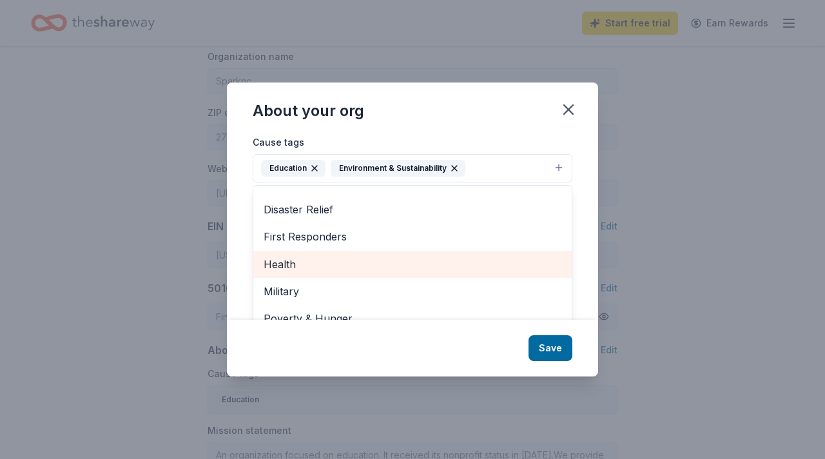
click at [476, 268] on span "Health" at bounding box center [413, 264] width 298 height 17
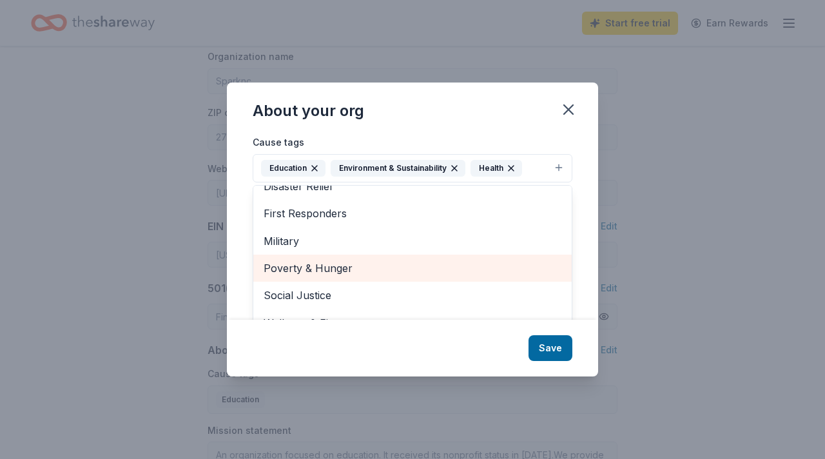
scroll to position [19, 0]
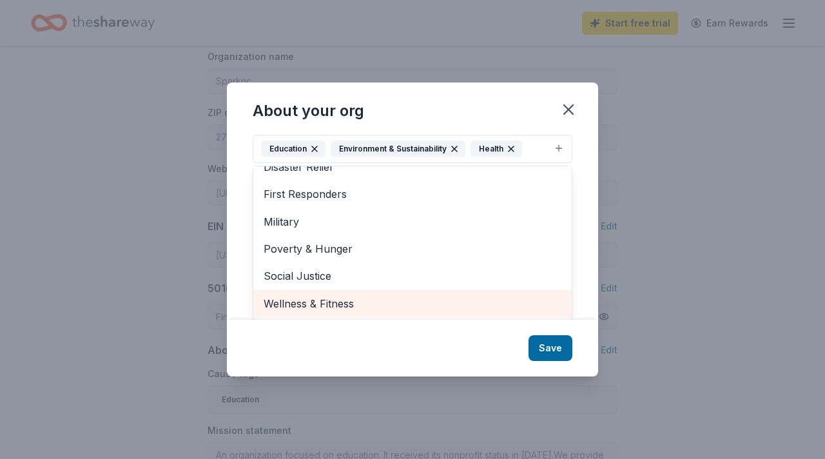
click at [358, 308] on span "Wellness & Fitness" at bounding box center [413, 303] width 298 height 17
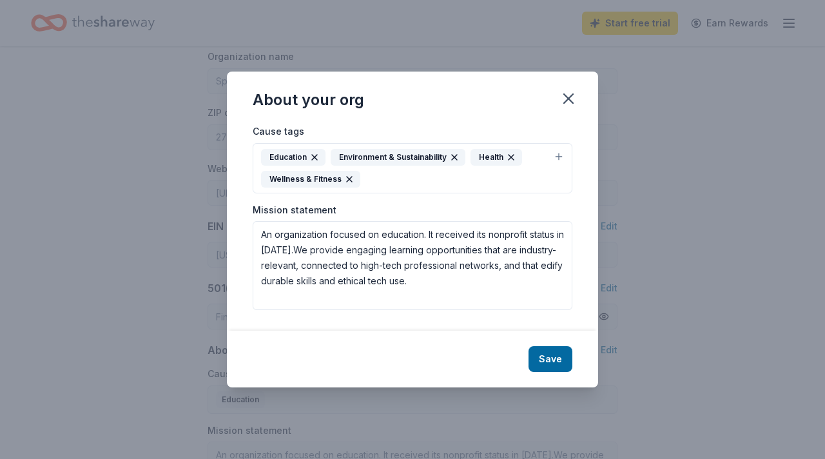
scroll to position [0, 0]
click at [453, 136] on div "Cause tags Education Environment & Sustainability Health Wellness & Fitness" at bounding box center [413, 158] width 320 height 70
click at [548, 358] on button "Save" at bounding box center [551, 359] width 44 height 26
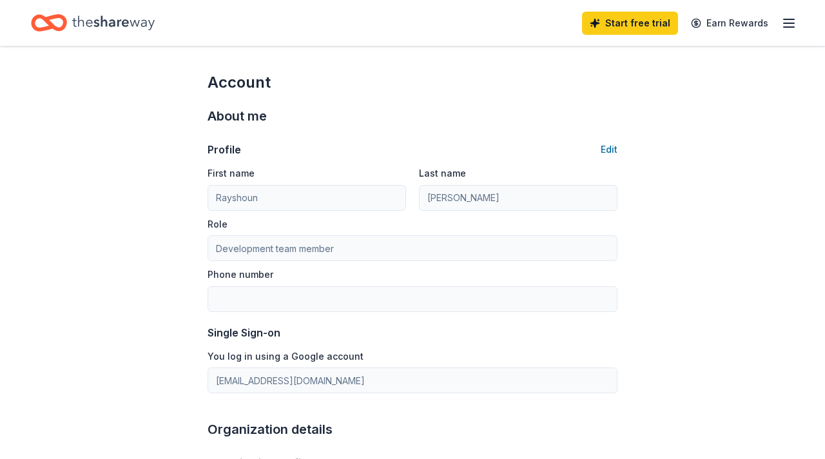
click at [50, 13] on icon "Home" at bounding box center [49, 23] width 36 height 30
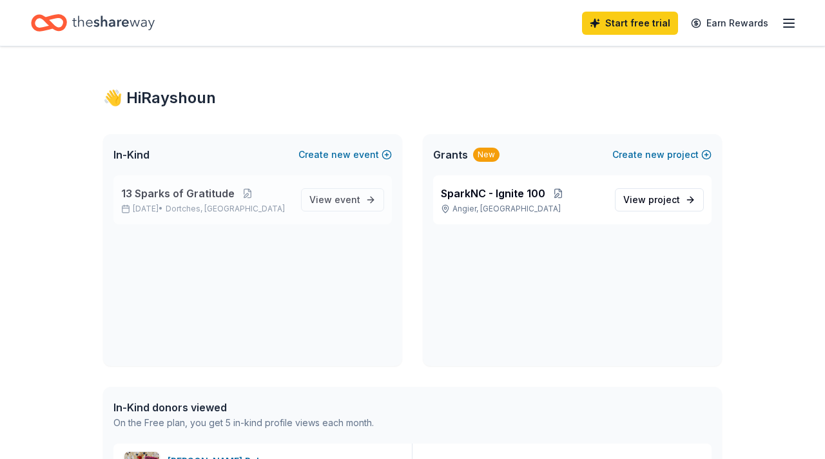
click at [199, 195] on span "13 Sparks of Gratitude" at bounding box center [177, 193] width 113 height 15
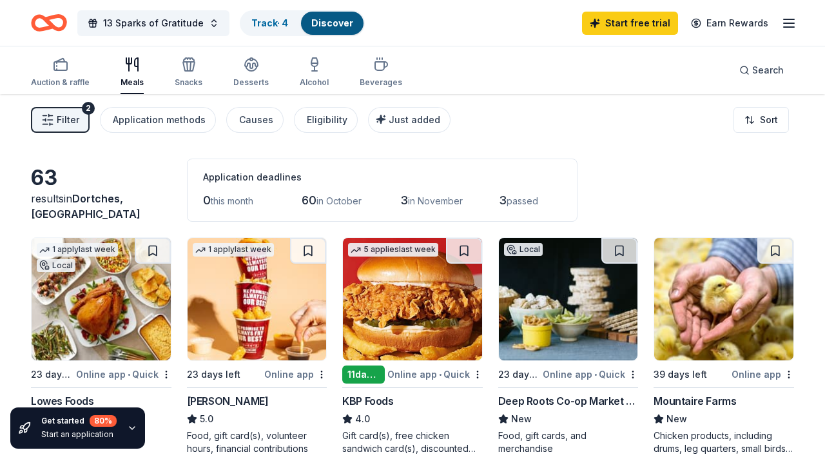
click at [57, 212] on div "results in [GEOGRAPHIC_DATA], [GEOGRAPHIC_DATA]" at bounding box center [101, 206] width 141 height 31
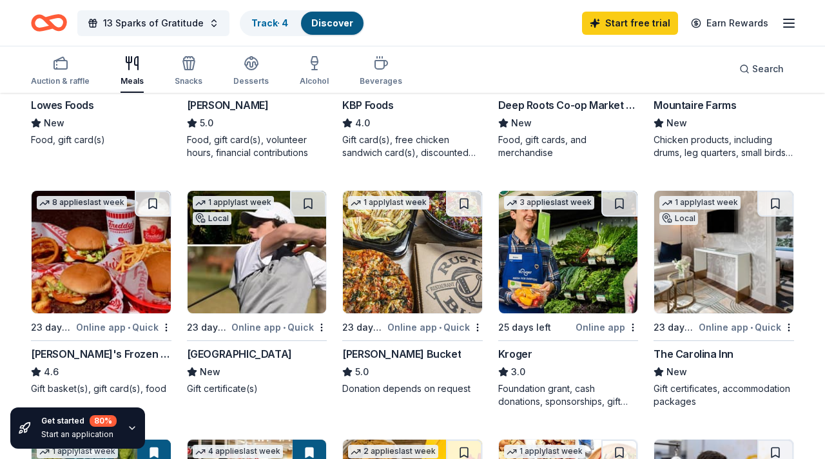
scroll to position [297, 0]
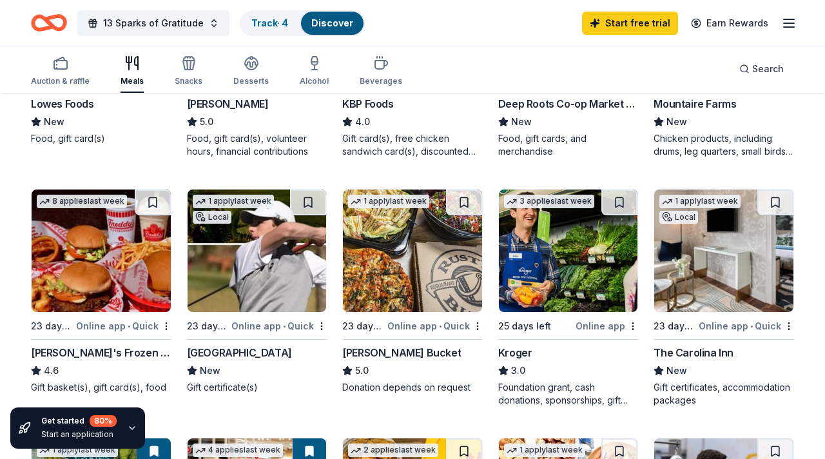
click at [129, 429] on icon "button" at bounding box center [132, 428] width 10 height 10
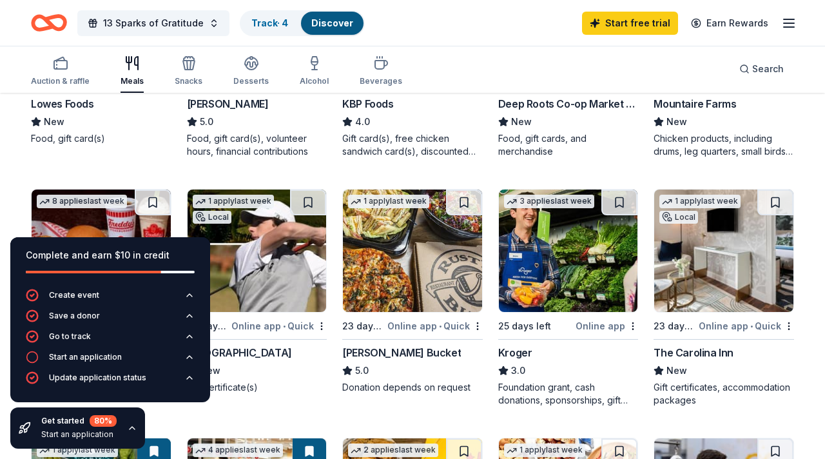
click at [518, 164] on div "1 apply last week Local 23 days left Online app • Quick Lowes Foods New Food, g…" at bounding box center [412, 416] width 763 height 952
click at [133, 427] on icon "button" at bounding box center [132, 428] width 10 height 10
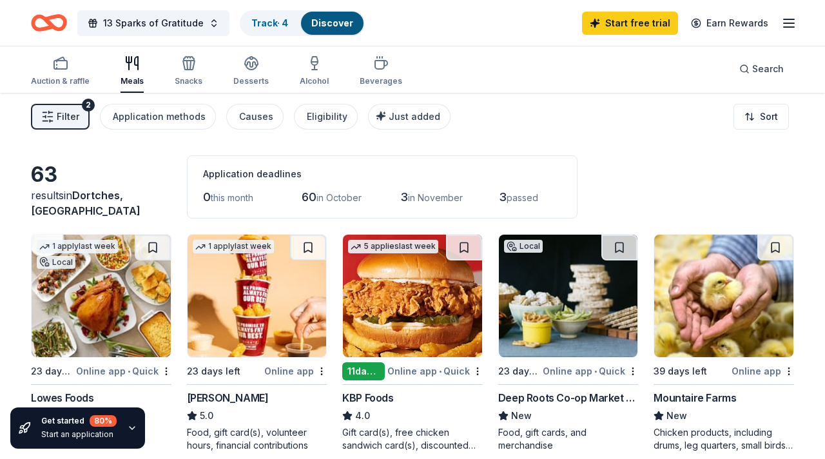
scroll to position [0, 0]
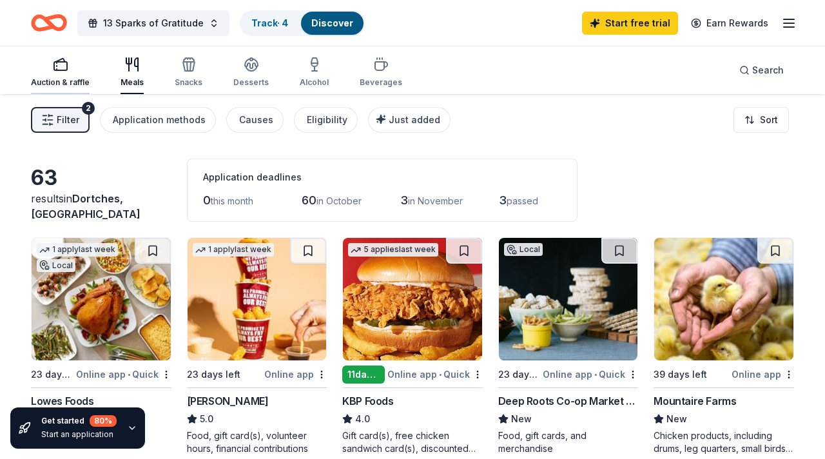
click at [66, 80] on div "Auction & raffle" at bounding box center [60, 82] width 59 height 10
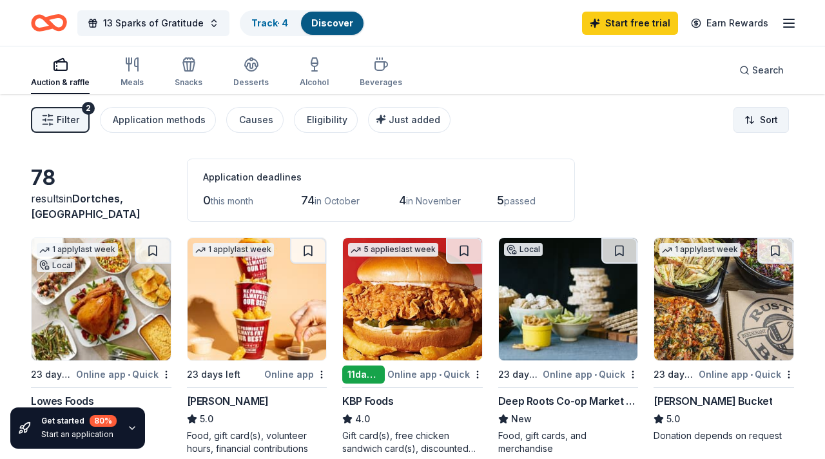
click at [770, 121] on html "13 Sparks of Gratitude Track · 4 Discover Start free trial Earn Rewards Auction…" at bounding box center [412, 229] width 825 height 459
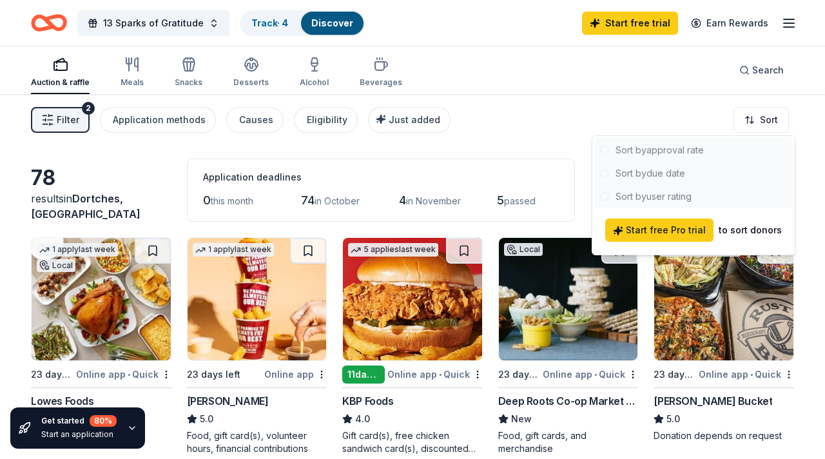
click at [605, 150] on div at bounding box center [693, 174] width 197 height 70
click at [661, 78] on html "13 Sparks of Gratitude Track · 4 Discover Start free trial Earn Rewards Auction…" at bounding box center [412, 229] width 825 height 459
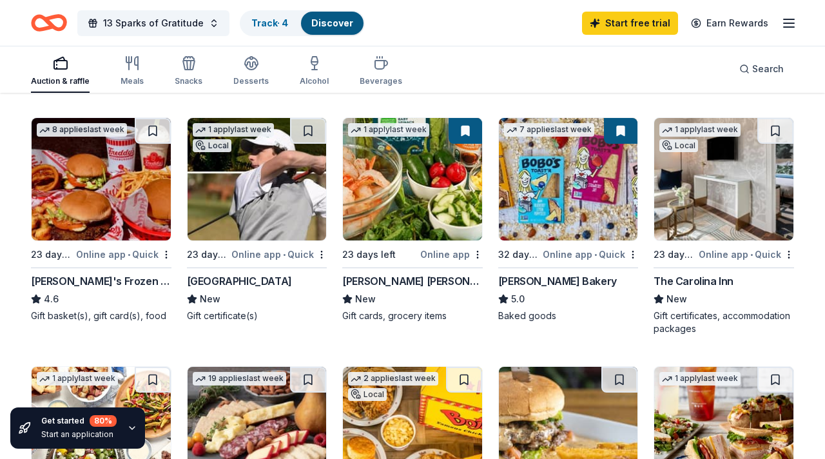
scroll to position [344, 0]
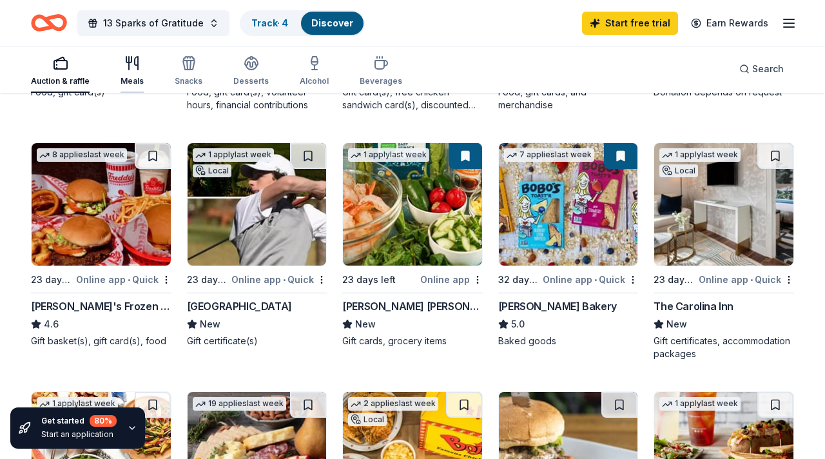
click at [135, 69] on icon "button" at bounding box center [131, 62] width 15 height 15
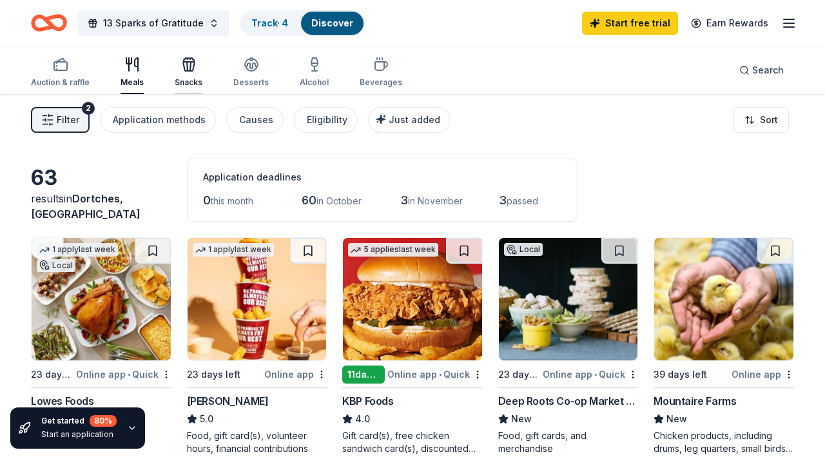
click at [184, 61] on icon "button" at bounding box center [189, 60] width 10 height 4
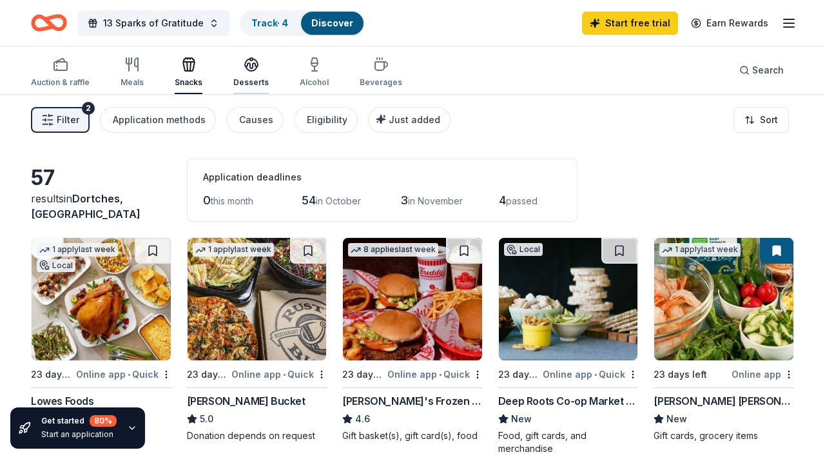
click at [261, 65] on div "button" at bounding box center [250, 64] width 35 height 15
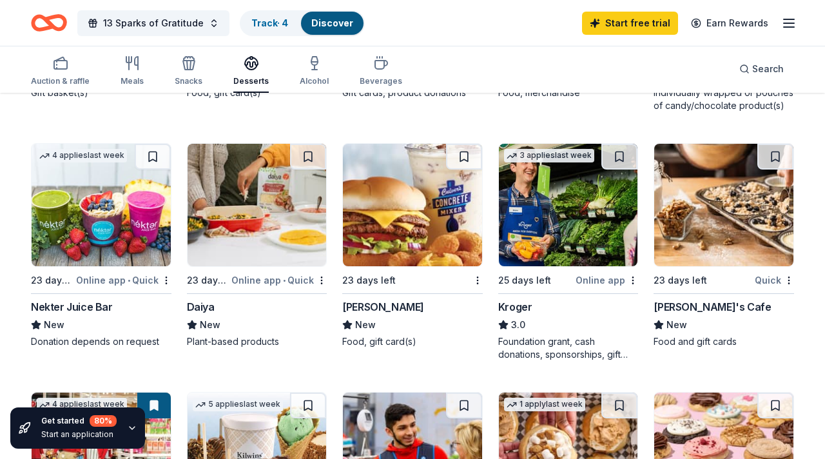
scroll to position [592, 0]
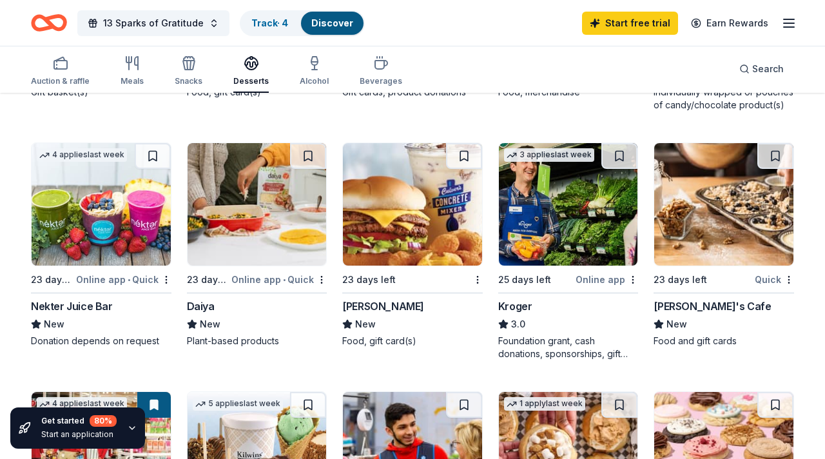
click at [87, 234] on img at bounding box center [101, 204] width 139 height 122
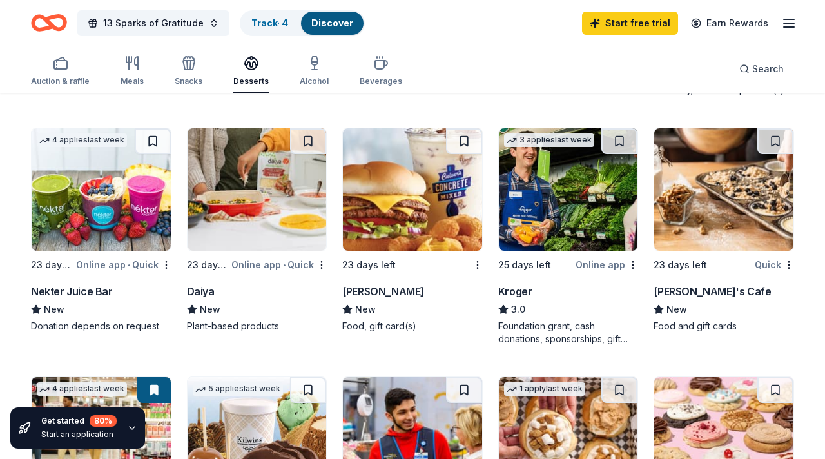
scroll to position [606, 0]
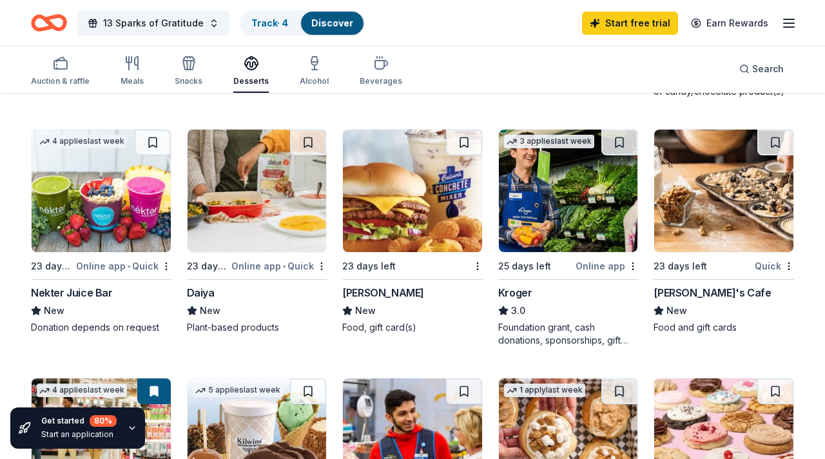
click at [253, 228] on img at bounding box center [257, 191] width 139 height 122
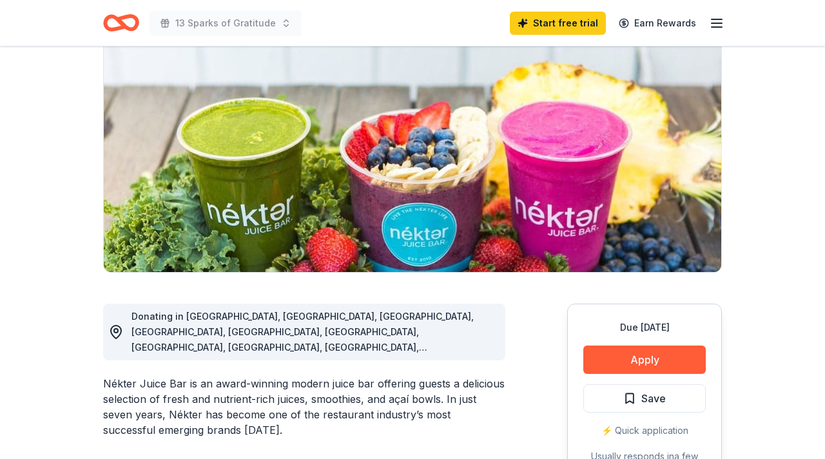
scroll to position [110, 0]
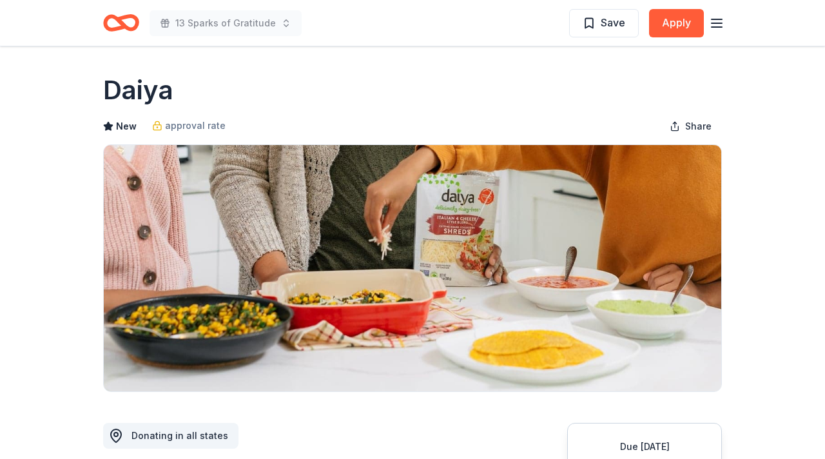
click at [121, 15] on icon "Home" at bounding box center [121, 23] width 36 height 30
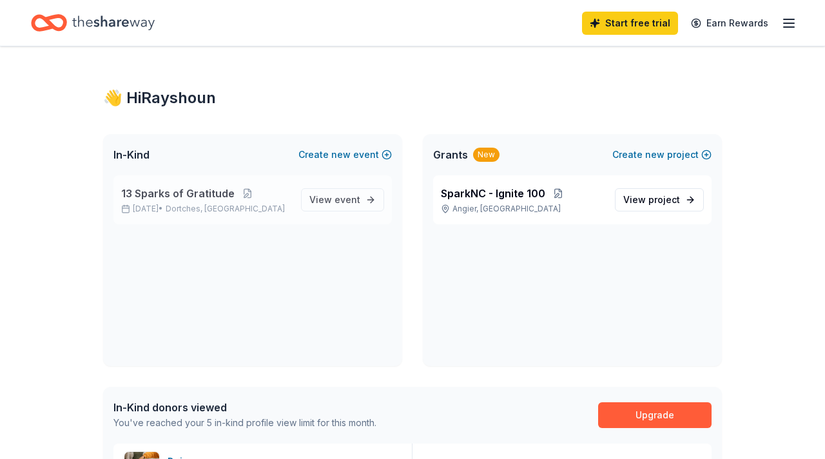
click at [222, 191] on span "13 Sparks of Gratitude" at bounding box center [177, 193] width 113 height 15
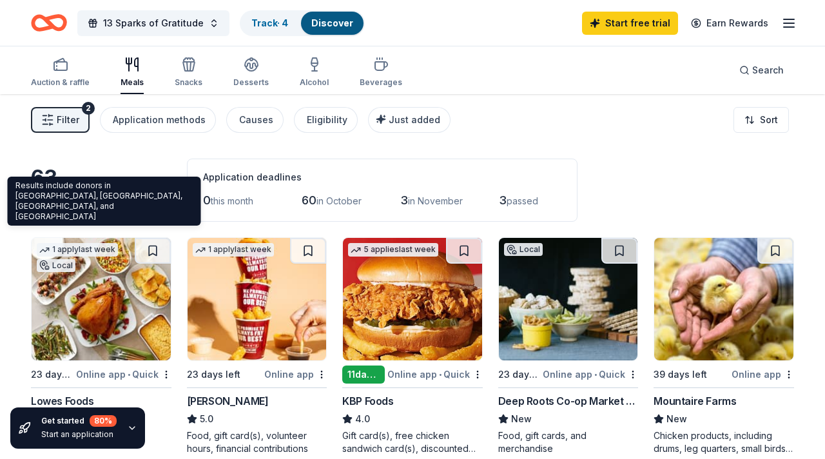
click at [104, 213] on span "Dortches, NC" at bounding box center [86, 206] width 110 height 28
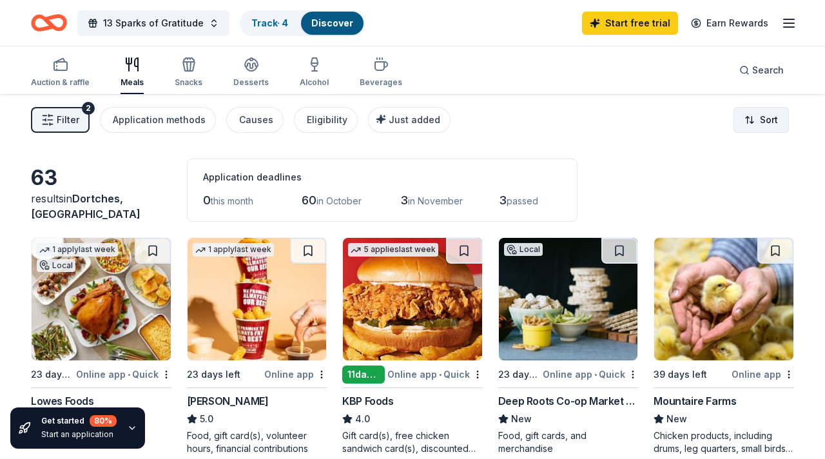
click at [765, 122] on html "13 Sparks of Gratitude Track · 4 Discover Start free trial Earn Rewards Auction…" at bounding box center [412, 229] width 825 height 459
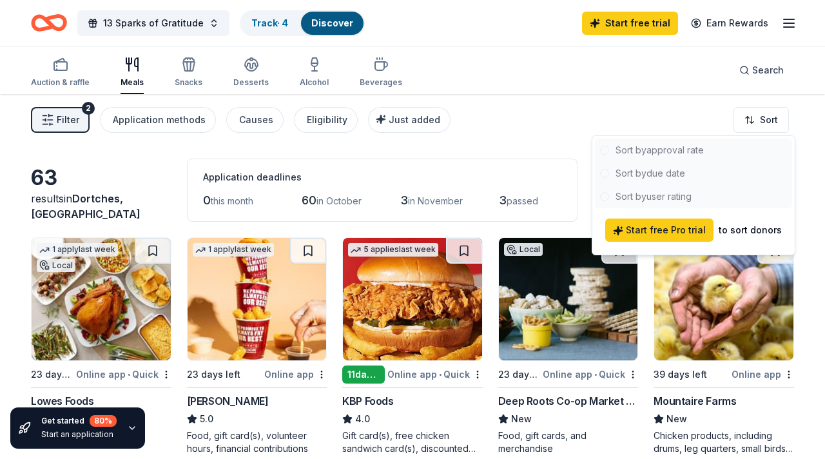
click at [377, 71] on html "13 Sparks of Gratitude Track · 4 Discover Start free trial Earn Rewards Auction…" at bounding box center [412, 229] width 825 height 459
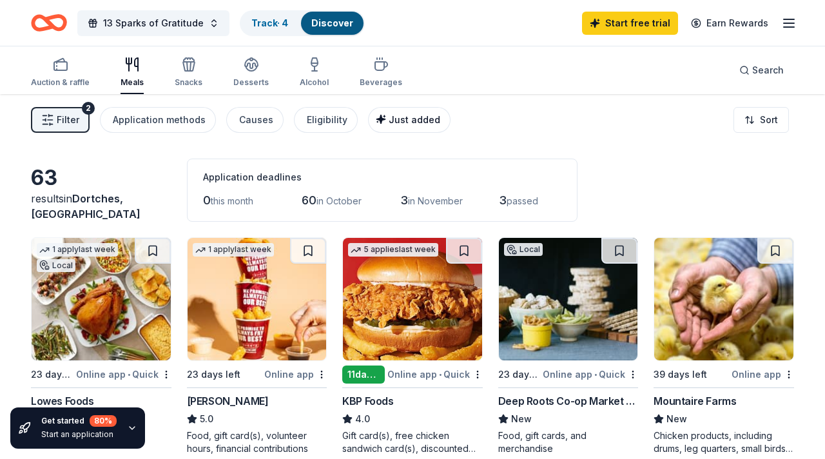
click at [381, 122] on div "Just added" at bounding box center [410, 119] width 59 height 15
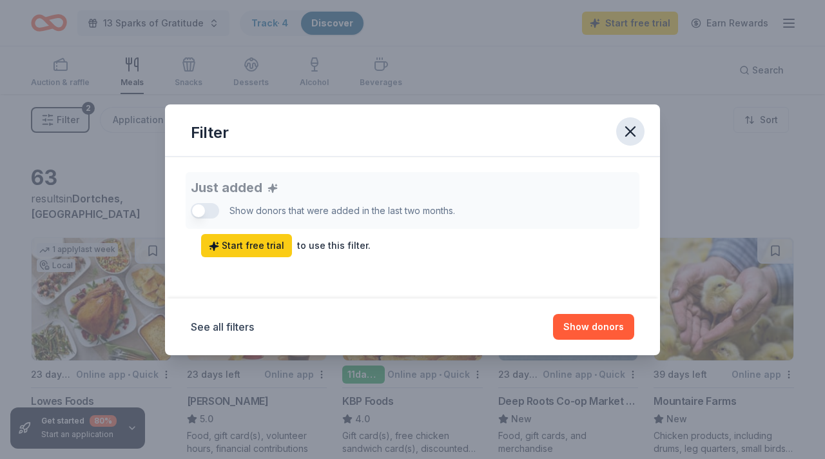
click at [633, 129] on icon "button" at bounding box center [630, 131] width 9 height 9
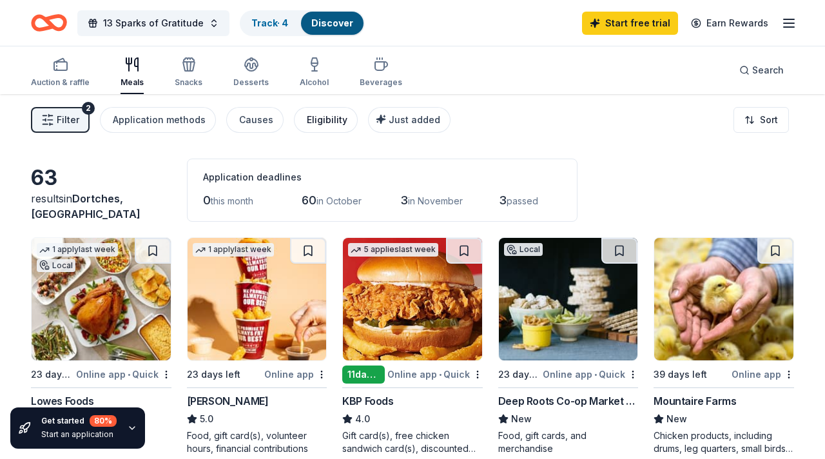
click at [331, 126] on div "Eligibility" at bounding box center [327, 119] width 41 height 15
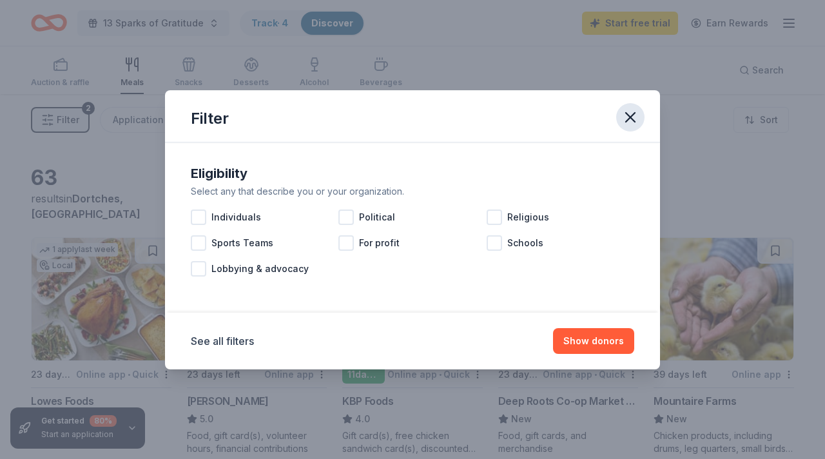
click at [633, 121] on icon "button" at bounding box center [630, 117] width 9 height 9
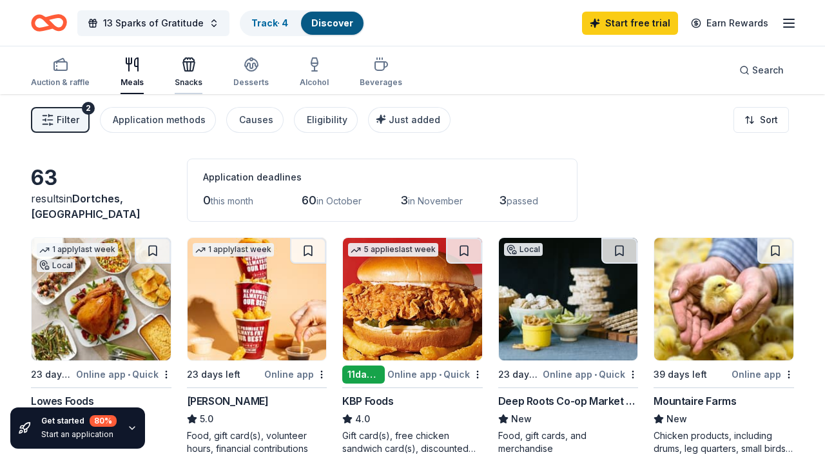
click at [187, 77] on div "Snacks" at bounding box center [189, 82] width 28 height 10
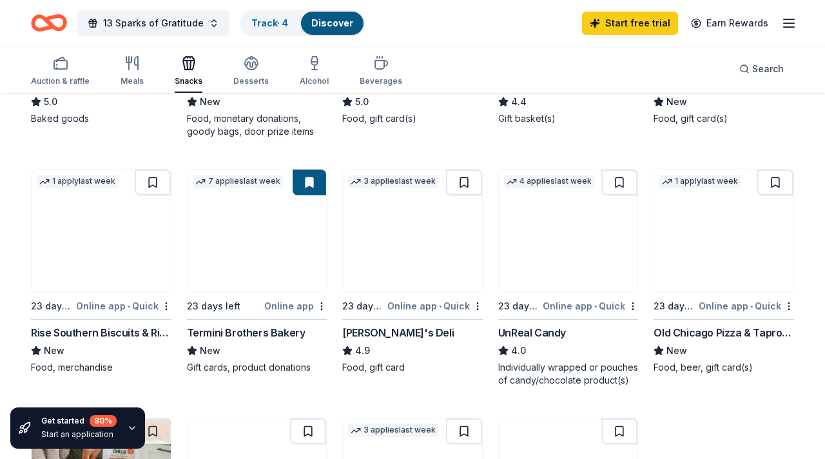
scroll to position [571, 0]
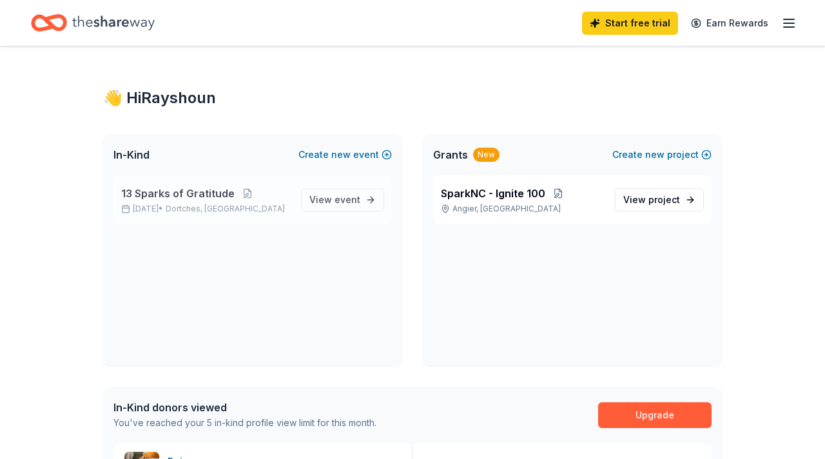
click at [189, 197] on span "13 Sparks of Gratitude" at bounding box center [177, 193] width 113 height 15
click at [248, 192] on button at bounding box center [248, 193] width 26 height 10
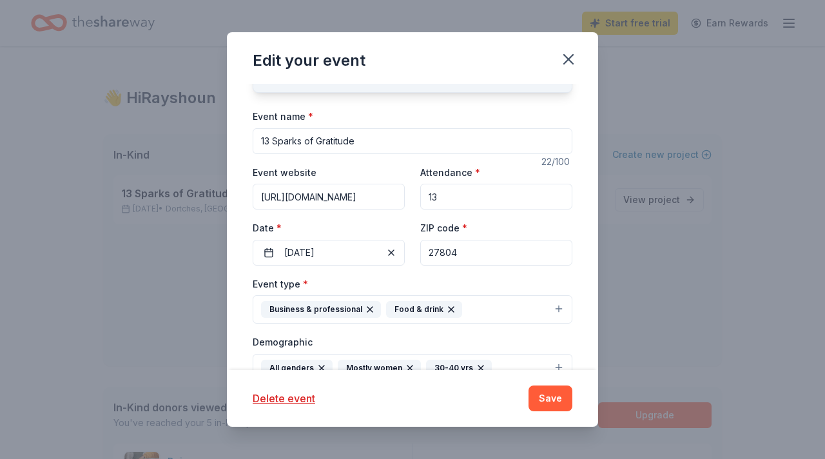
scroll to position [68, 0]
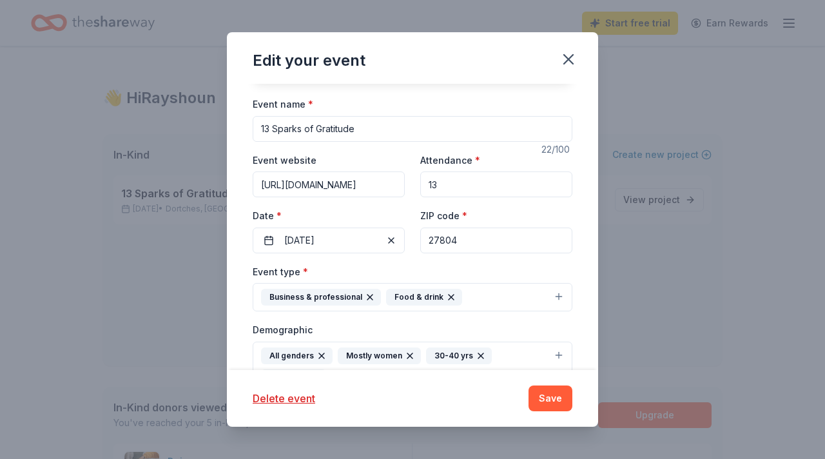
click at [473, 237] on input "27804" at bounding box center [496, 241] width 152 height 26
type input "27611"
click at [549, 404] on button "Save" at bounding box center [551, 399] width 44 height 26
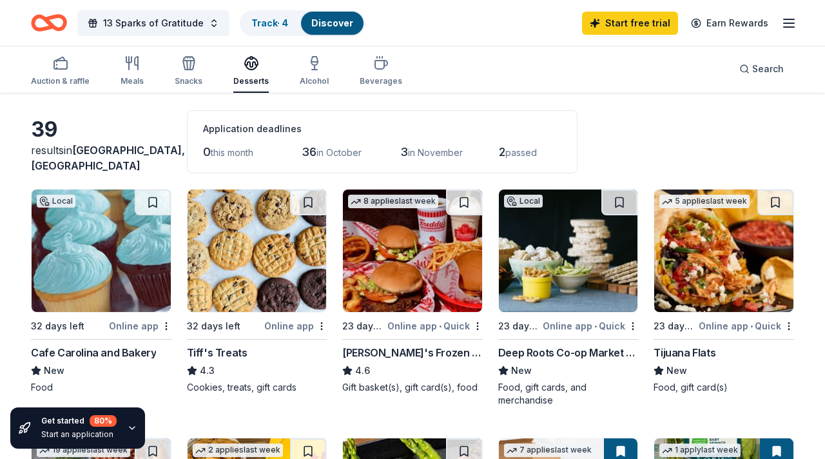
scroll to position [50, 0]
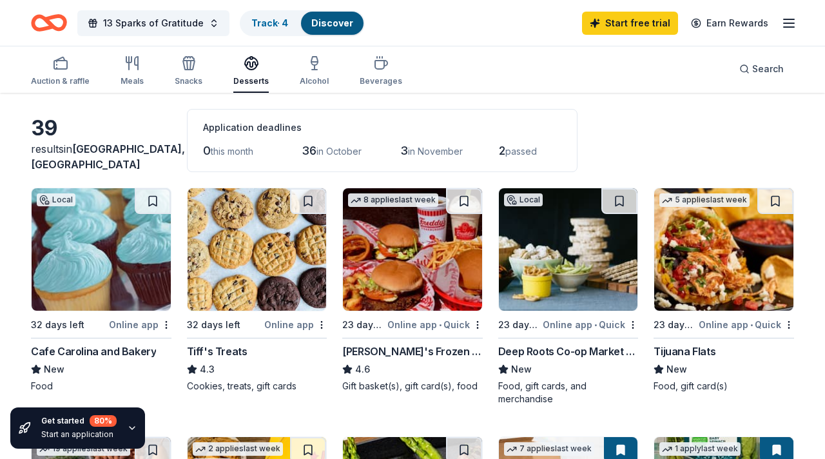
click at [269, 272] on img at bounding box center [257, 249] width 139 height 122
